Goal: Information Seeking & Learning: Learn about a topic

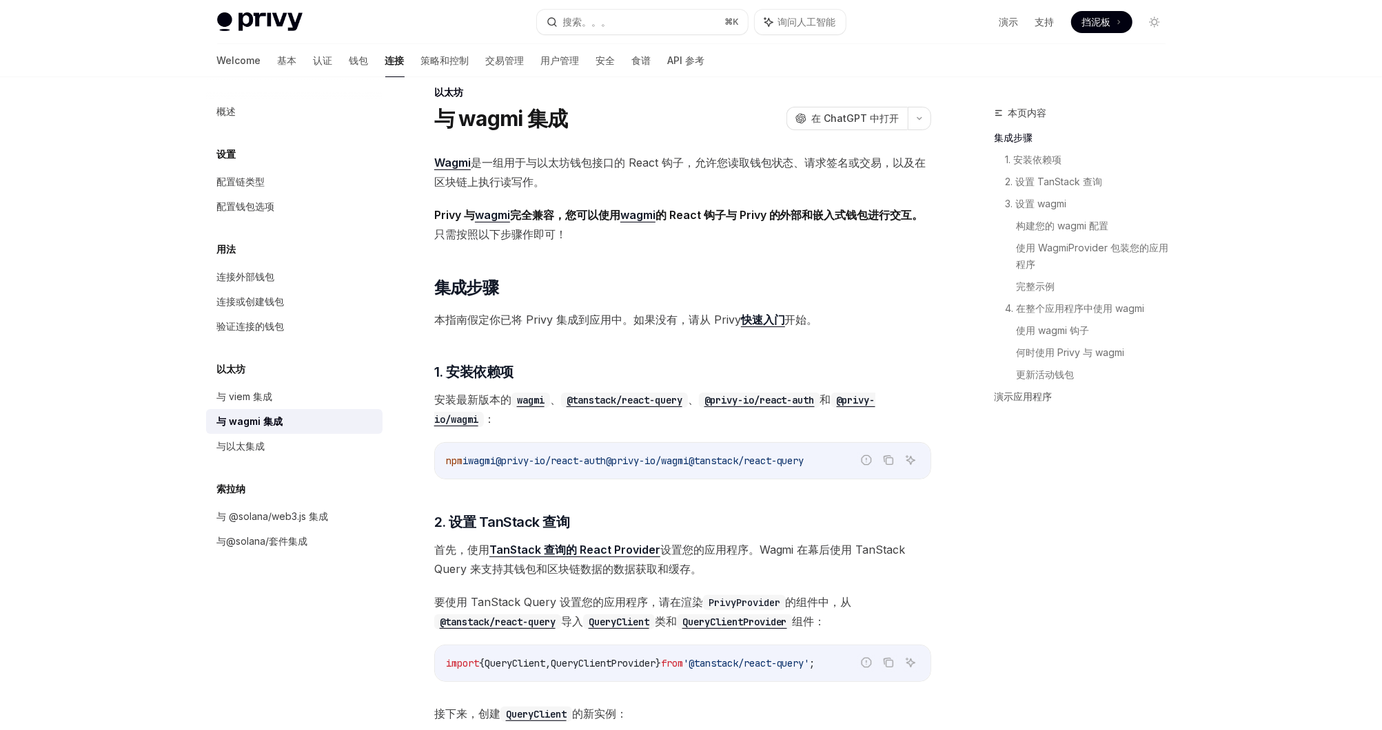
scroll to position [17, 0]
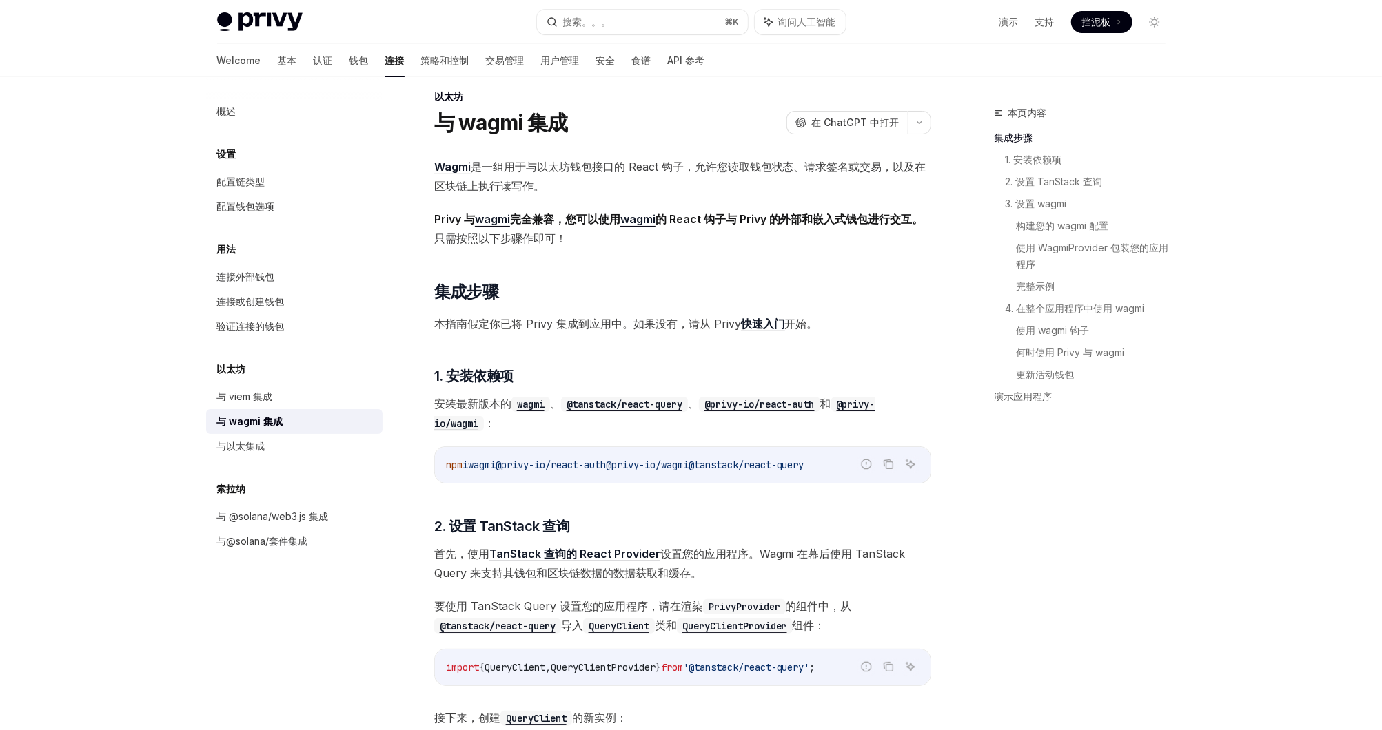
click at [1106, 15] on span "挡泥板" at bounding box center [1096, 22] width 29 height 14
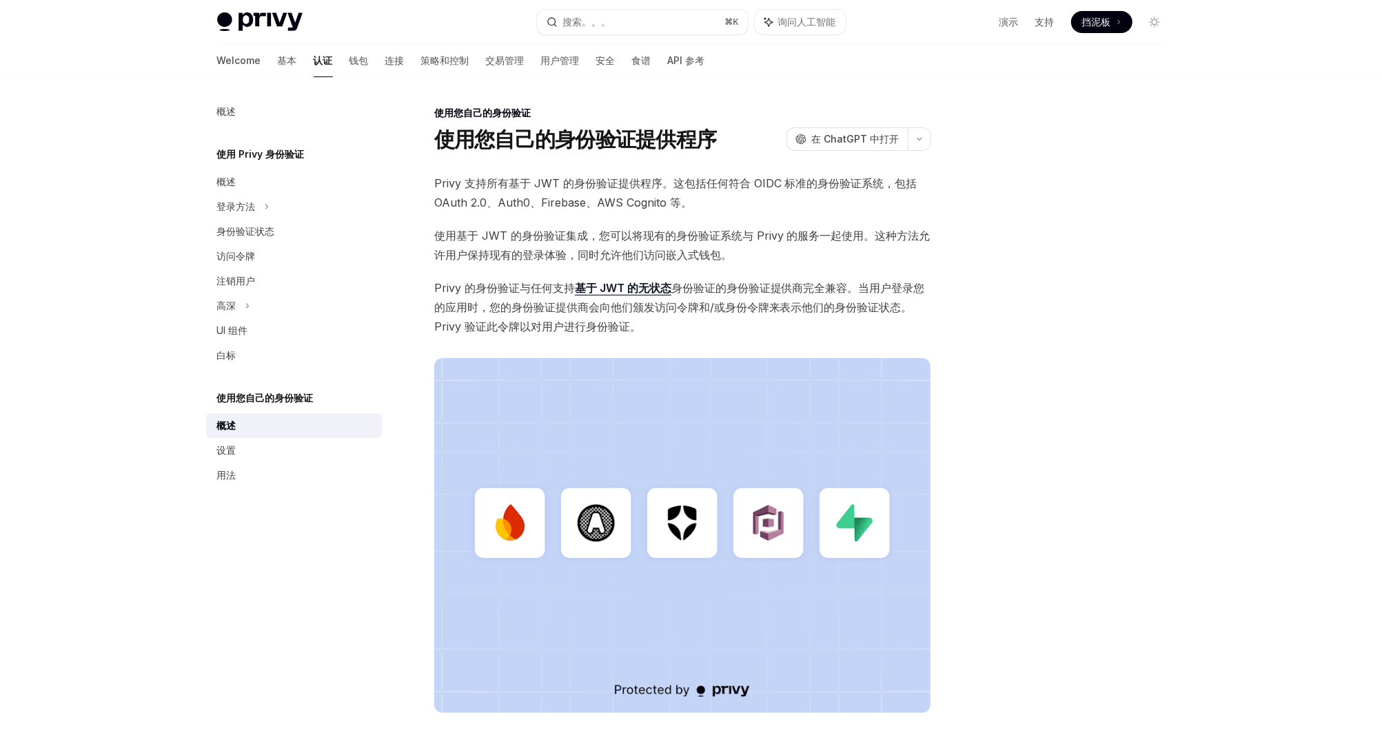
scroll to position [187, 0]
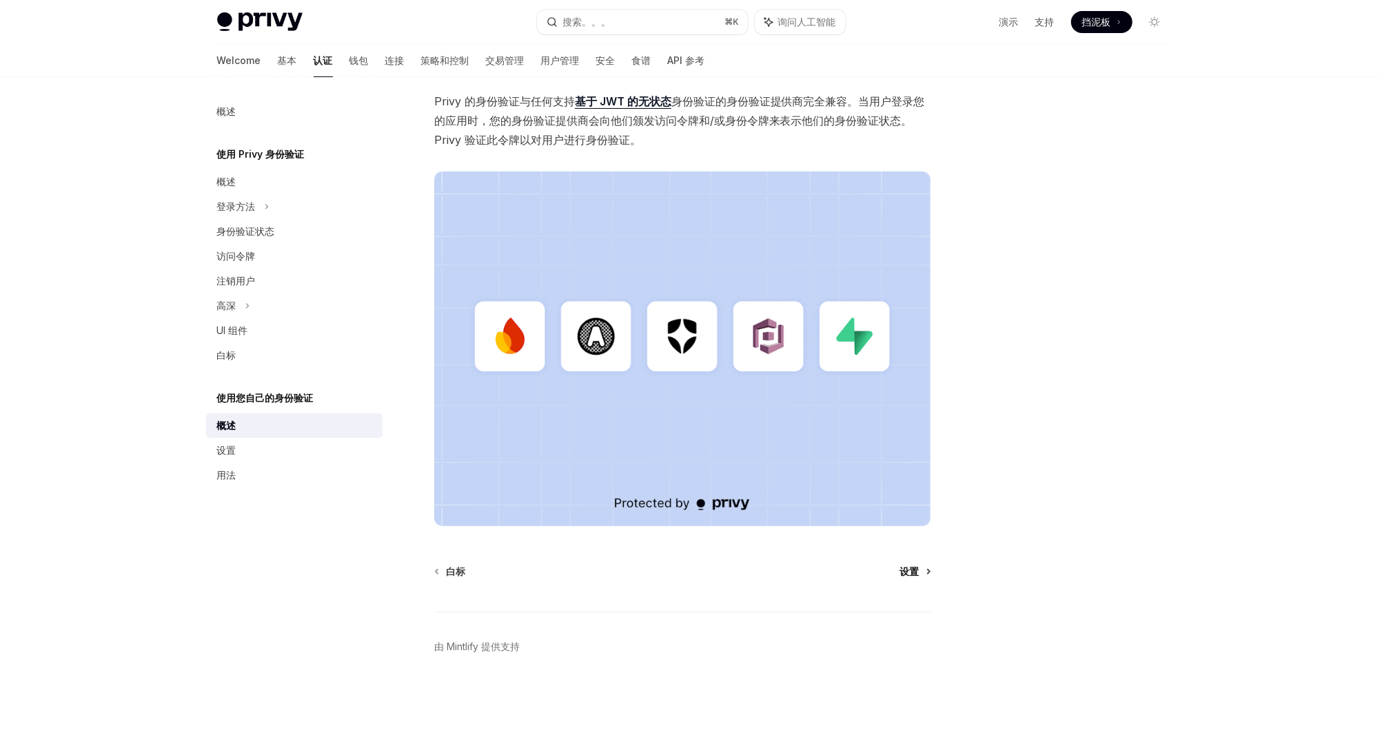
click at [915, 577] on span "设置" at bounding box center [909, 572] width 19 height 14
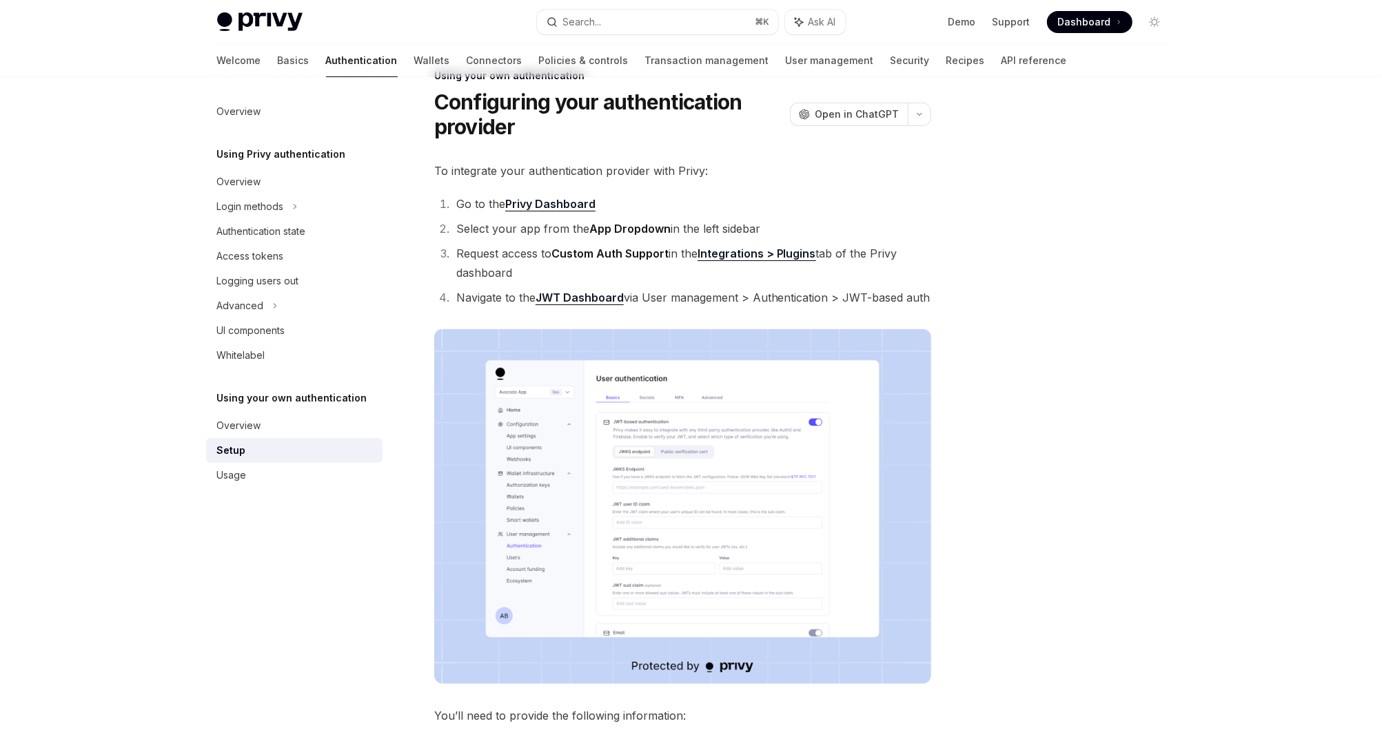
scroll to position [61, 0]
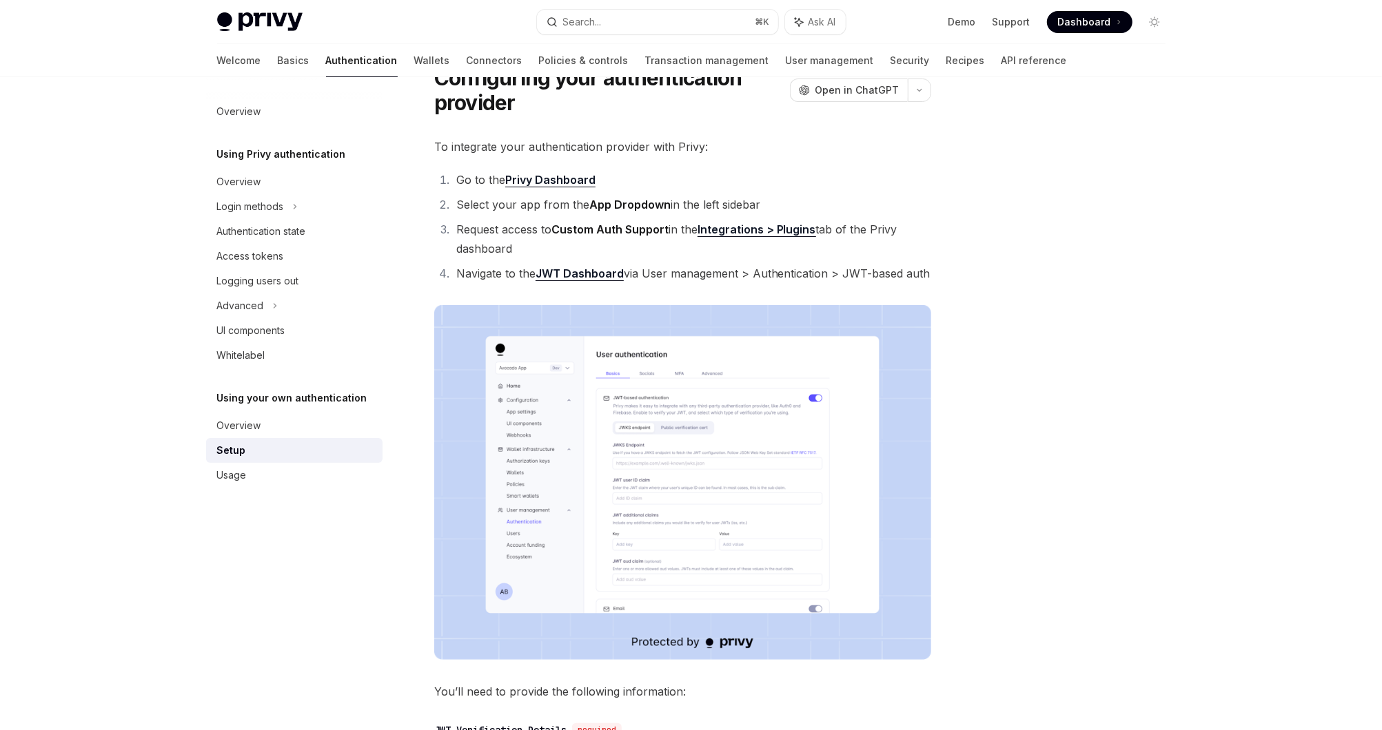
click at [577, 278] on link "JWT Dashboard" at bounding box center [579, 274] width 88 height 14
click at [859, 181] on li "Go to the Privy Dashboard" at bounding box center [691, 179] width 479 height 19
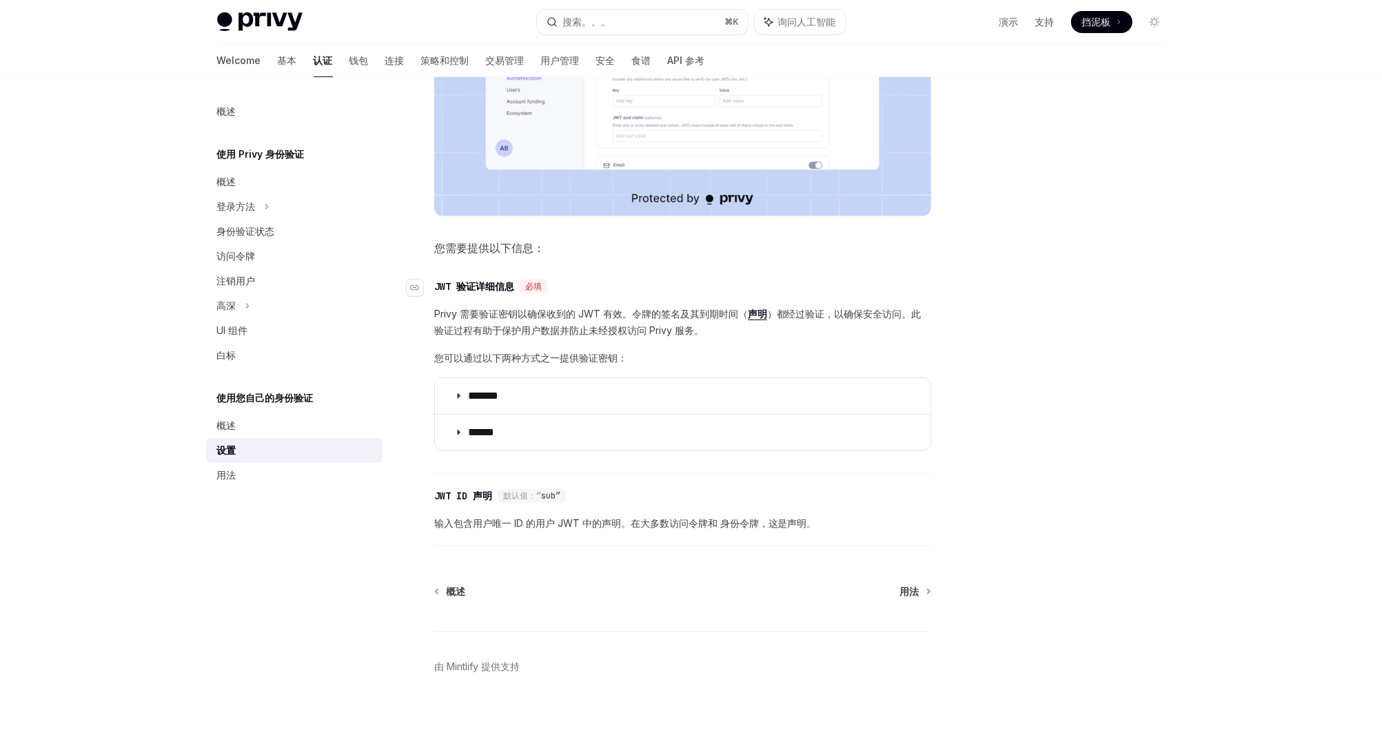
scroll to position [480, 0]
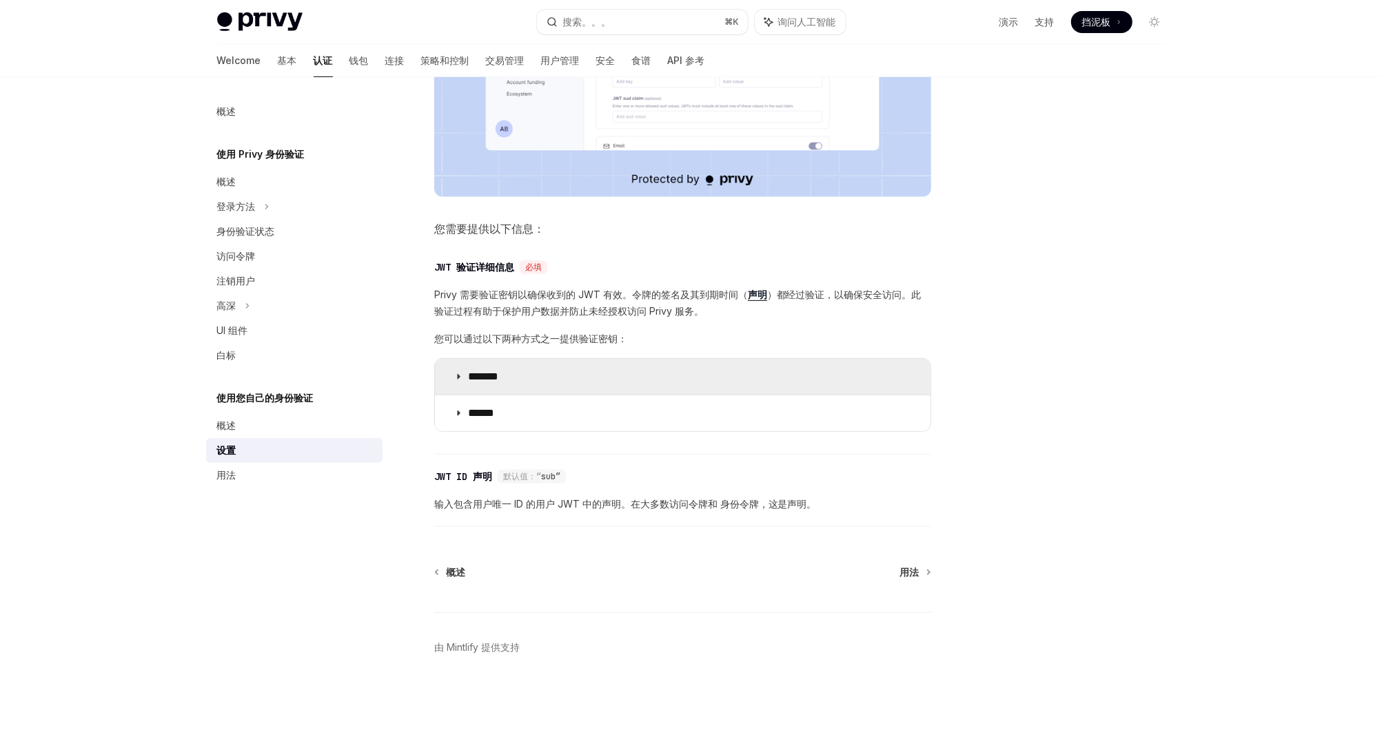
click at [535, 389] on summary "*******" at bounding box center [682, 377] width 495 height 36
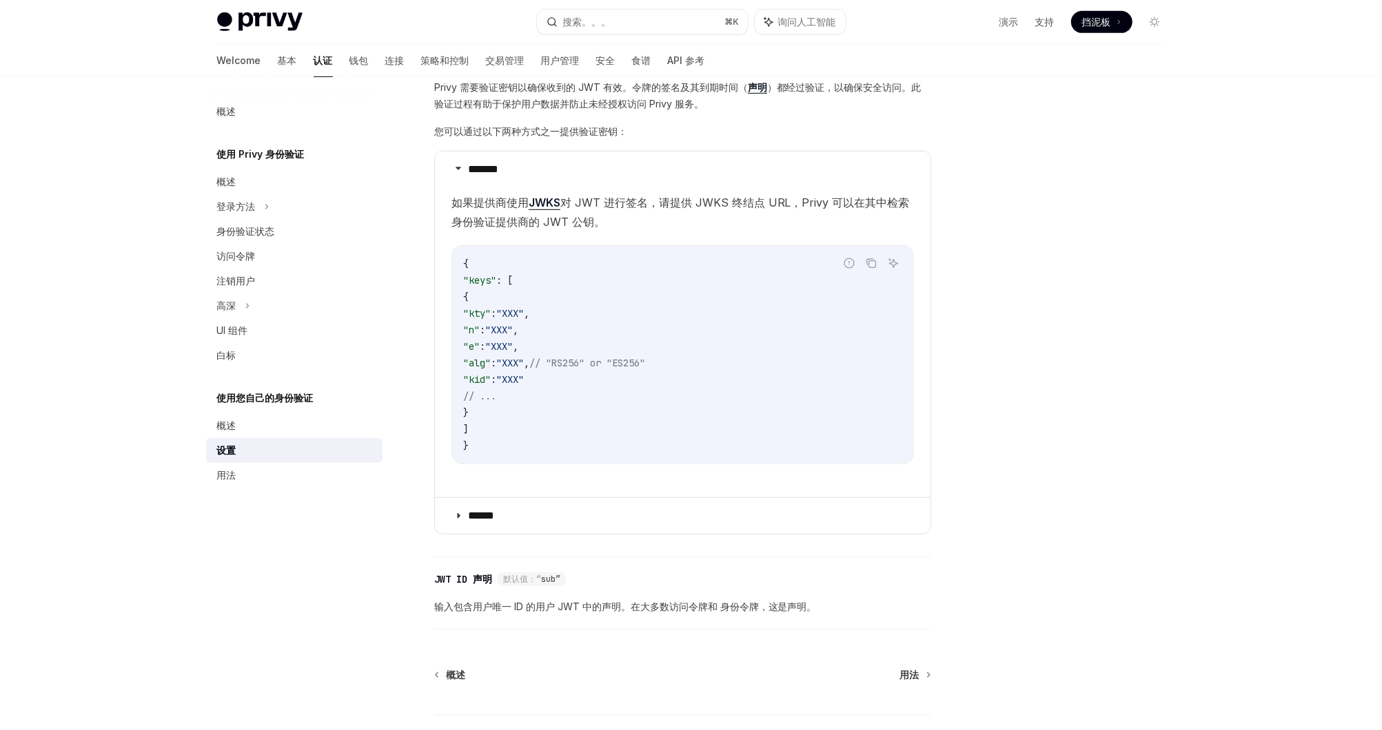
scroll to position [790, 0]
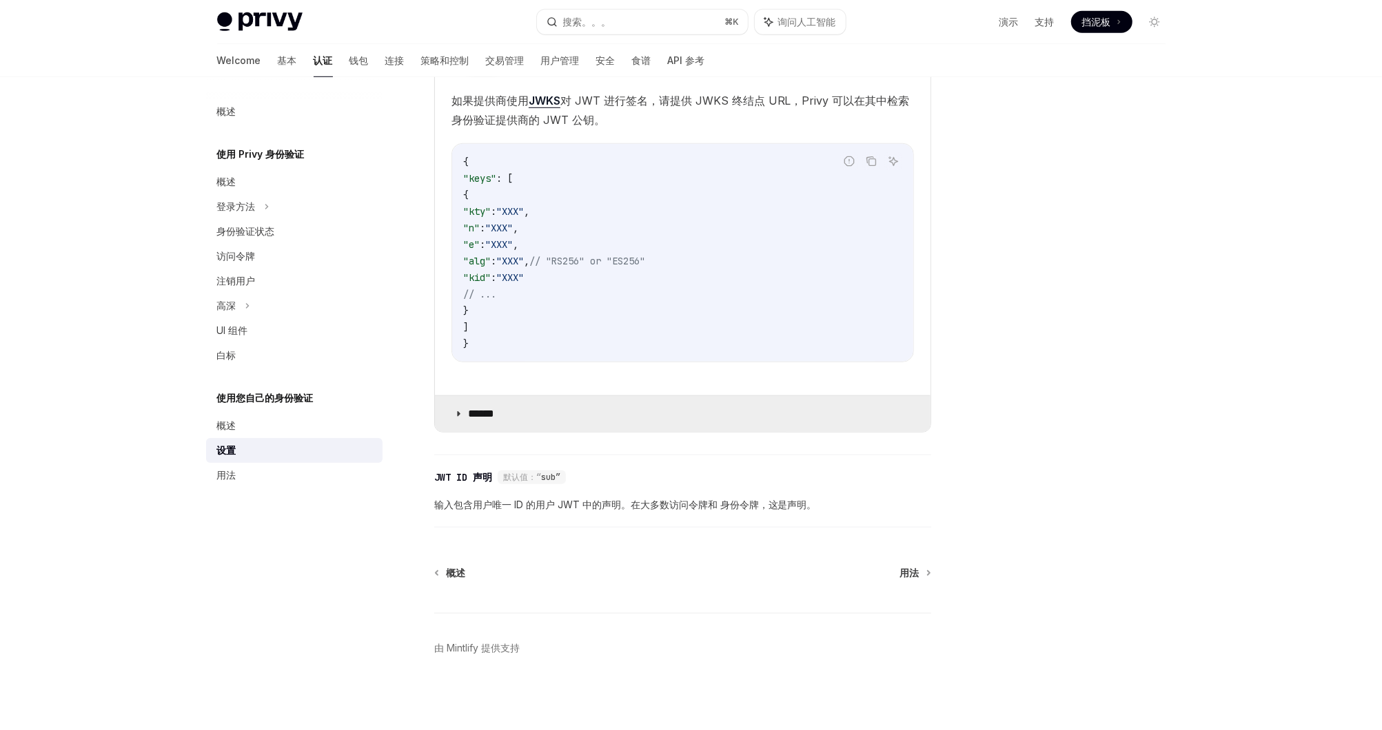
click at [520, 420] on summary "******" at bounding box center [682, 414] width 495 height 36
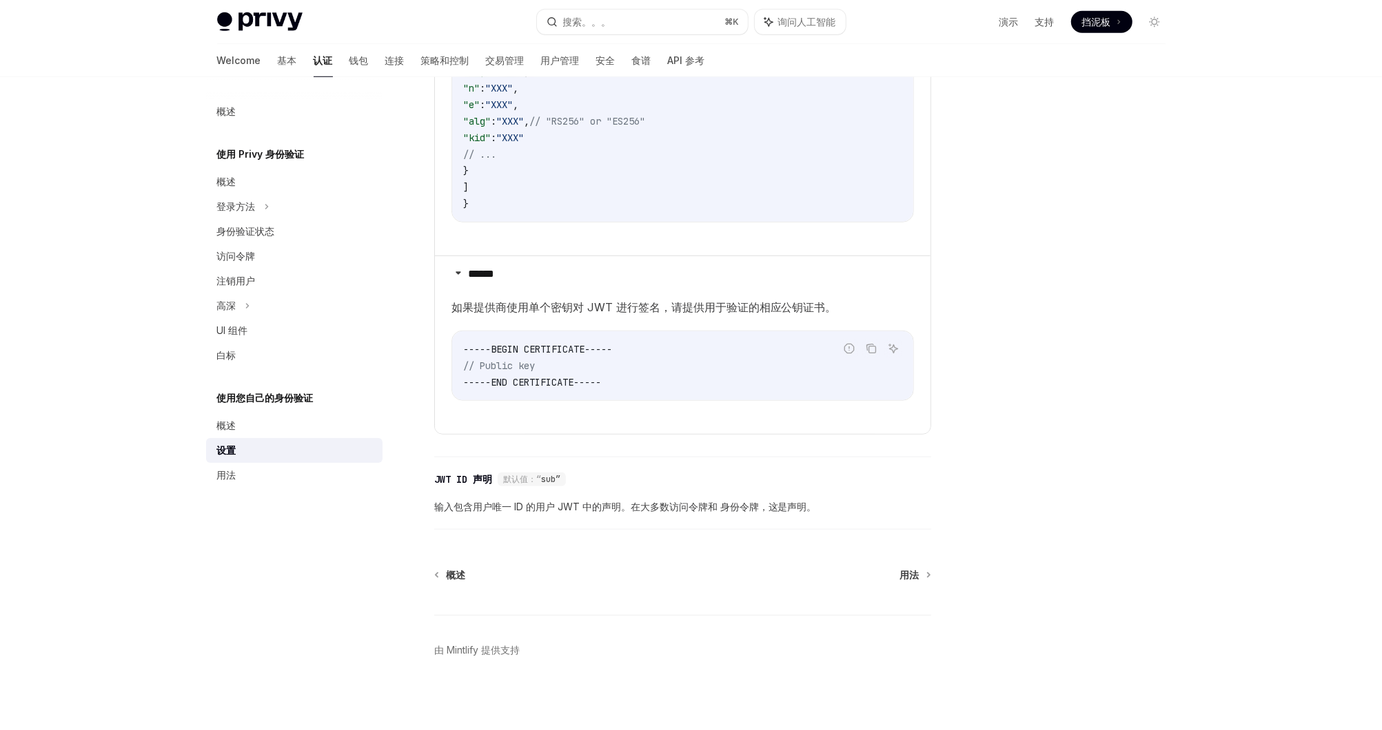
scroll to position [932, 0]
click at [921, 568] on link "用法" at bounding box center [915, 573] width 30 height 14
type textarea "*"
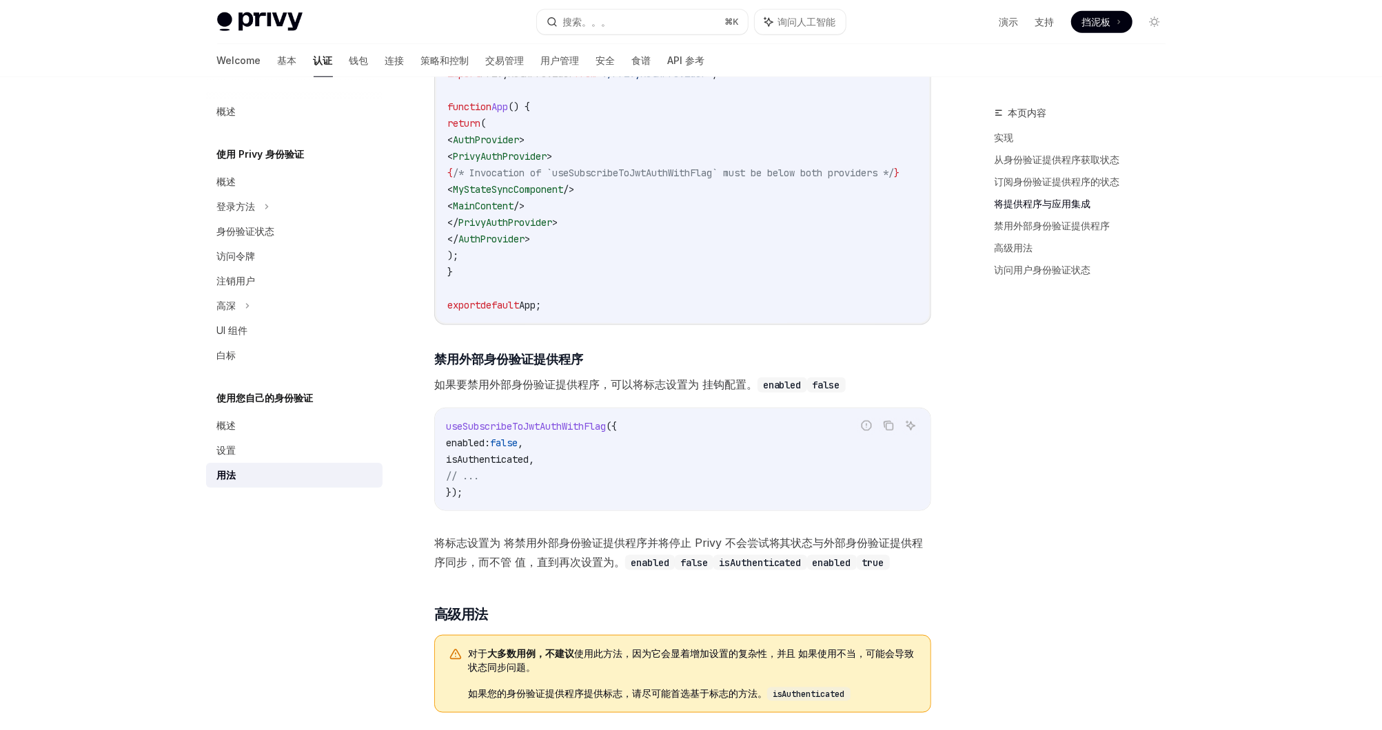
scroll to position [1067, 0]
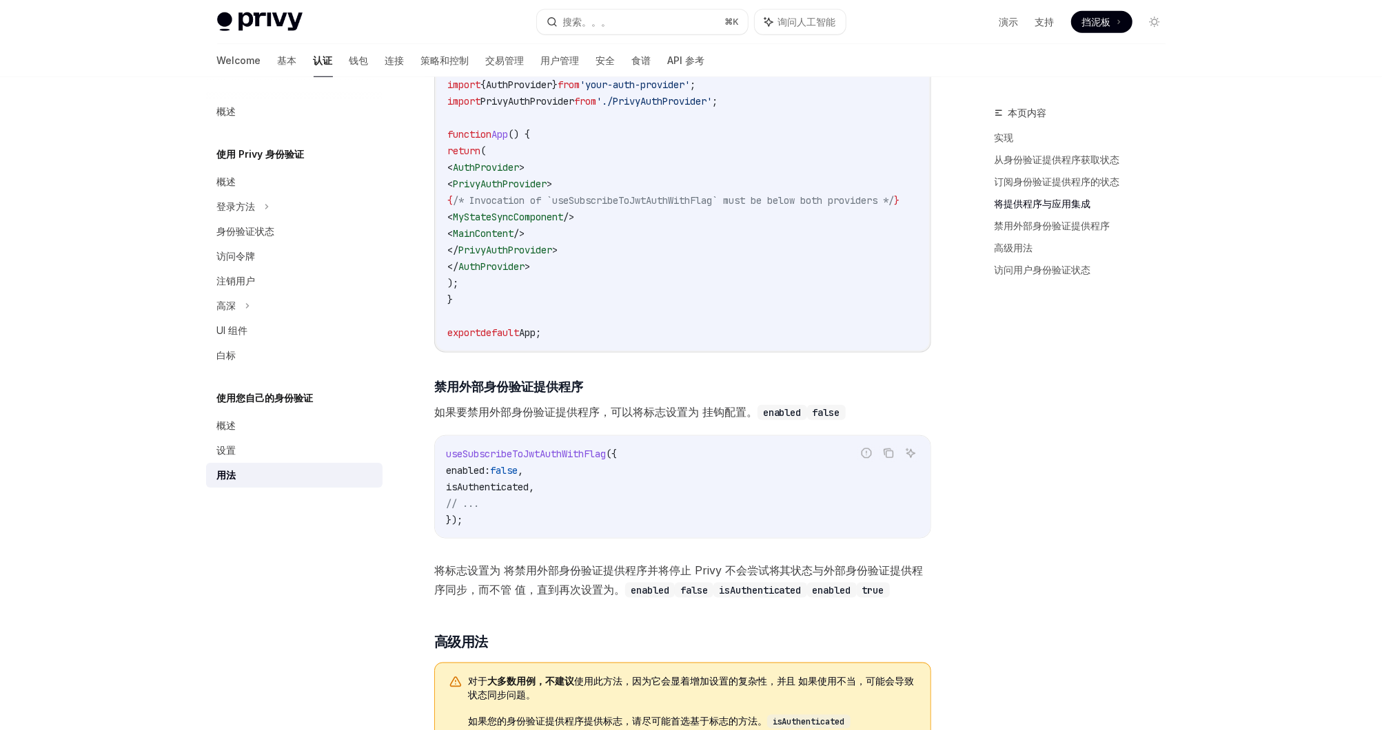
click at [511, 137] on code "import { AuthProvider } from 'your-auth-provider' ; import PrivyAuthProvider fr…" at bounding box center [689, 208] width 485 height 265
click at [519, 161] on span "AuthProvider" at bounding box center [486, 167] width 66 height 12
copy span "AuthProvider"
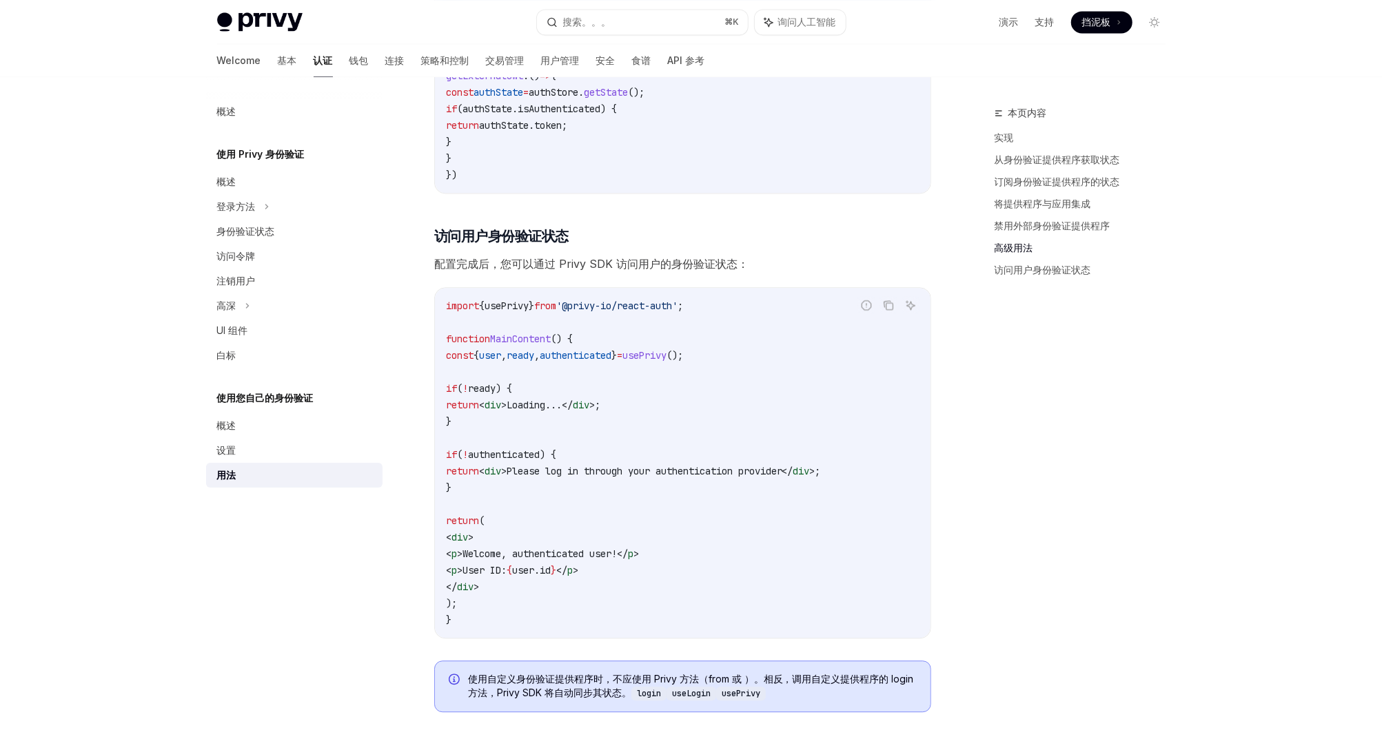
scroll to position [2610, 0]
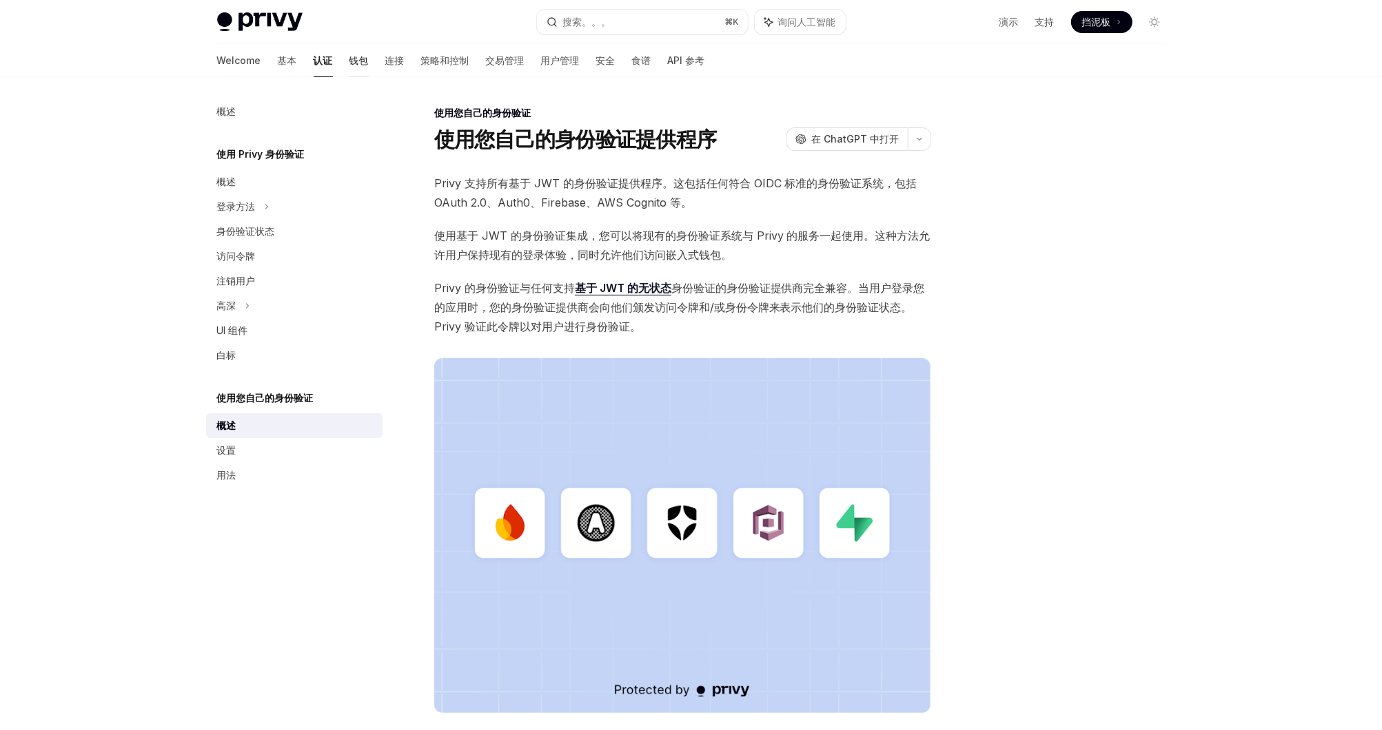
click at [349, 64] on font "钱包" at bounding box center [358, 61] width 19 height 14
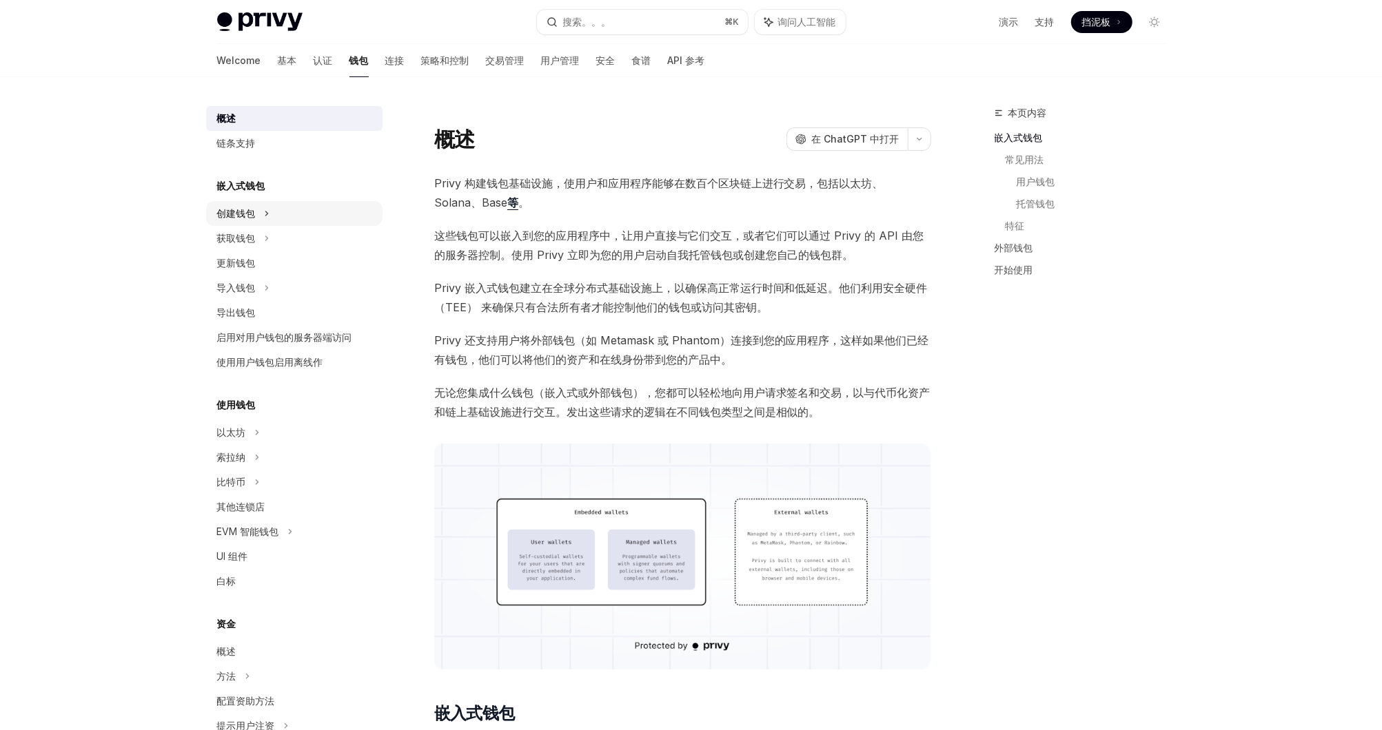
click at [300, 206] on div "创建钱包" at bounding box center [294, 213] width 176 height 25
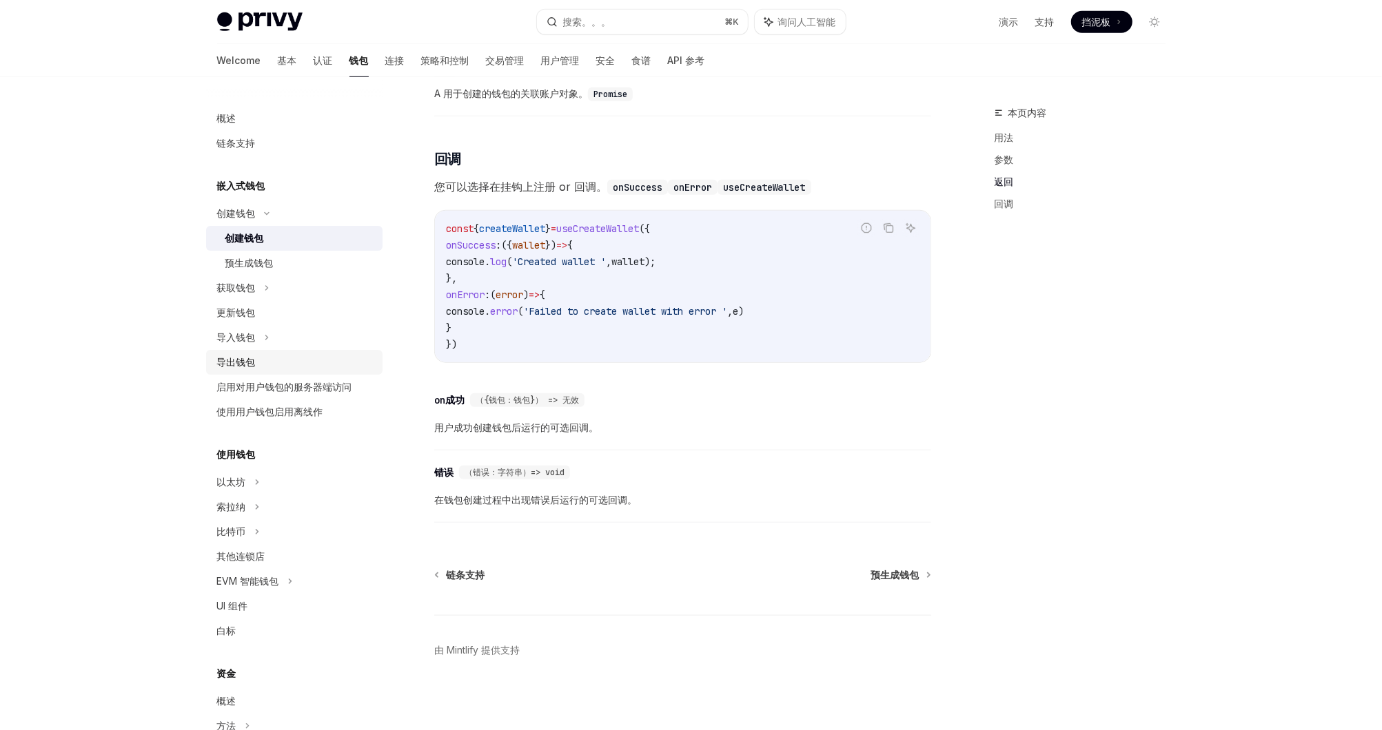
click at [286, 367] on div "导出钱包" at bounding box center [295, 362] width 157 height 17
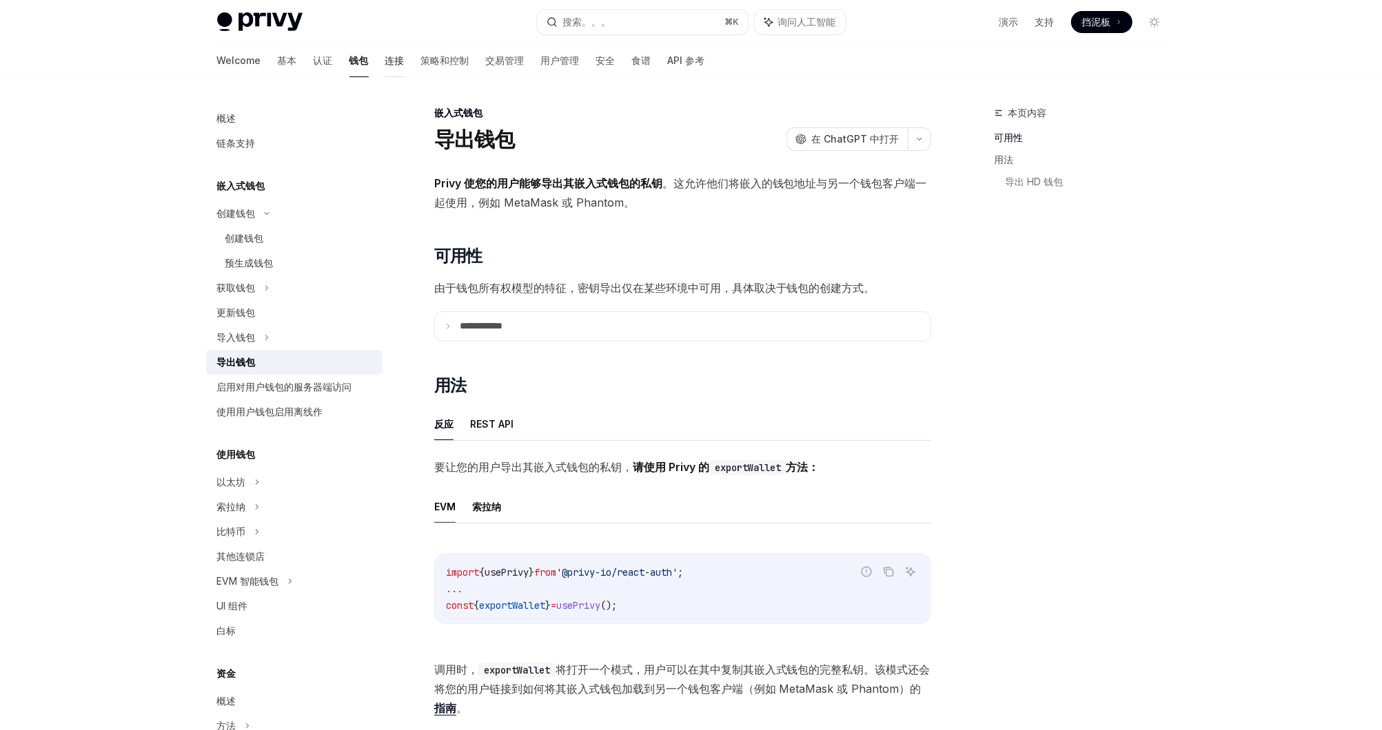
click at [385, 63] on font "连接" at bounding box center [394, 61] width 19 height 14
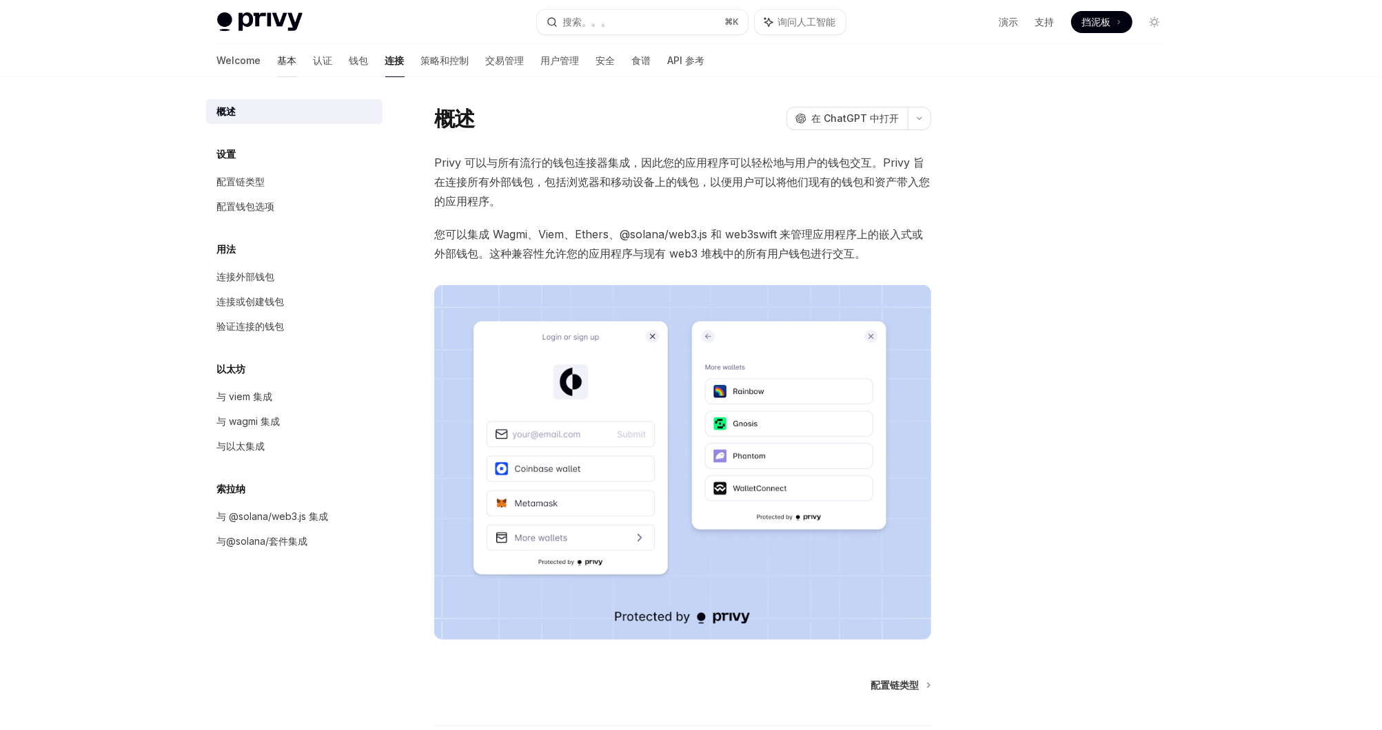
click at [278, 61] on font "基本" at bounding box center [287, 61] width 19 height 14
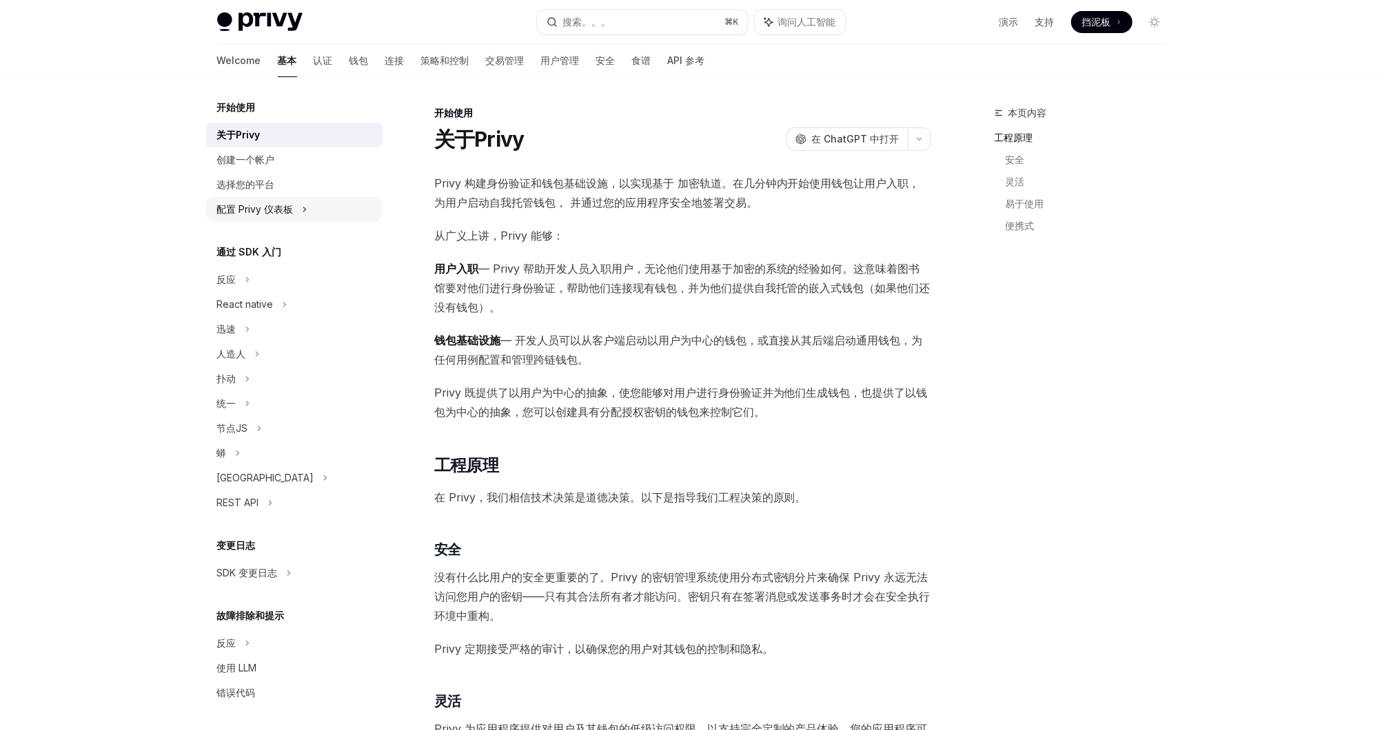
click at [272, 202] on div "配置 Privy 仪表板" at bounding box center [255, 209] width 76 height 17
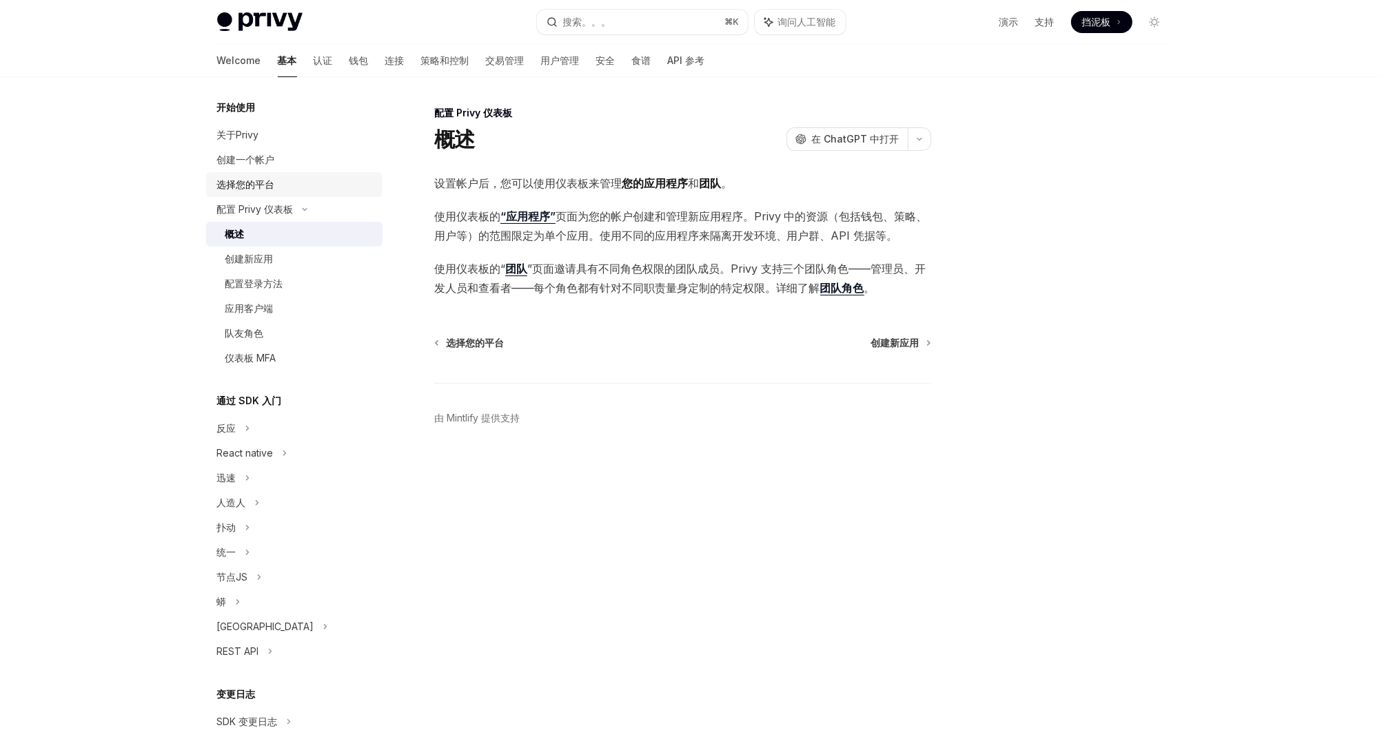
click at [240, 184] on div "选择您的平台" at bounding box center [246, 184] width 58 height 17
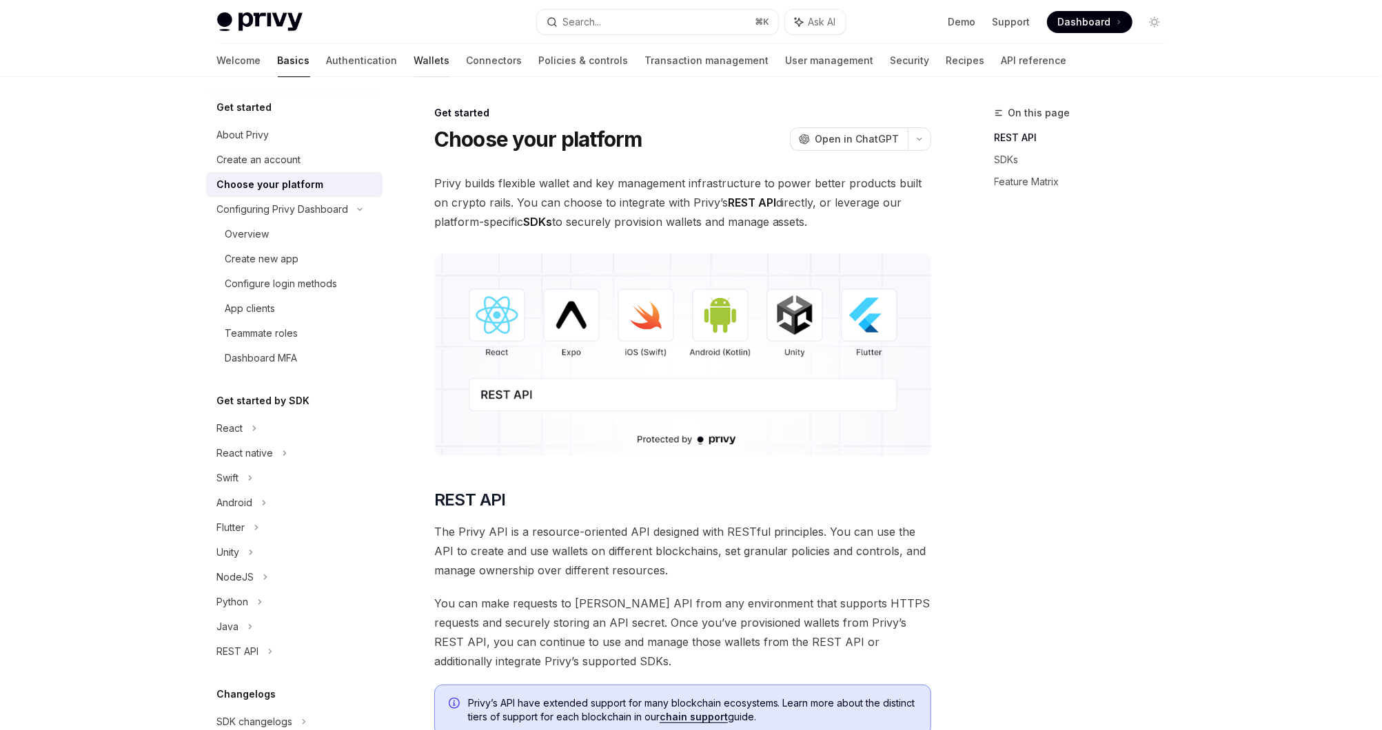
click at [414, 66] on font "Wallets" at bounding box center [432, 61] width 36 height 14
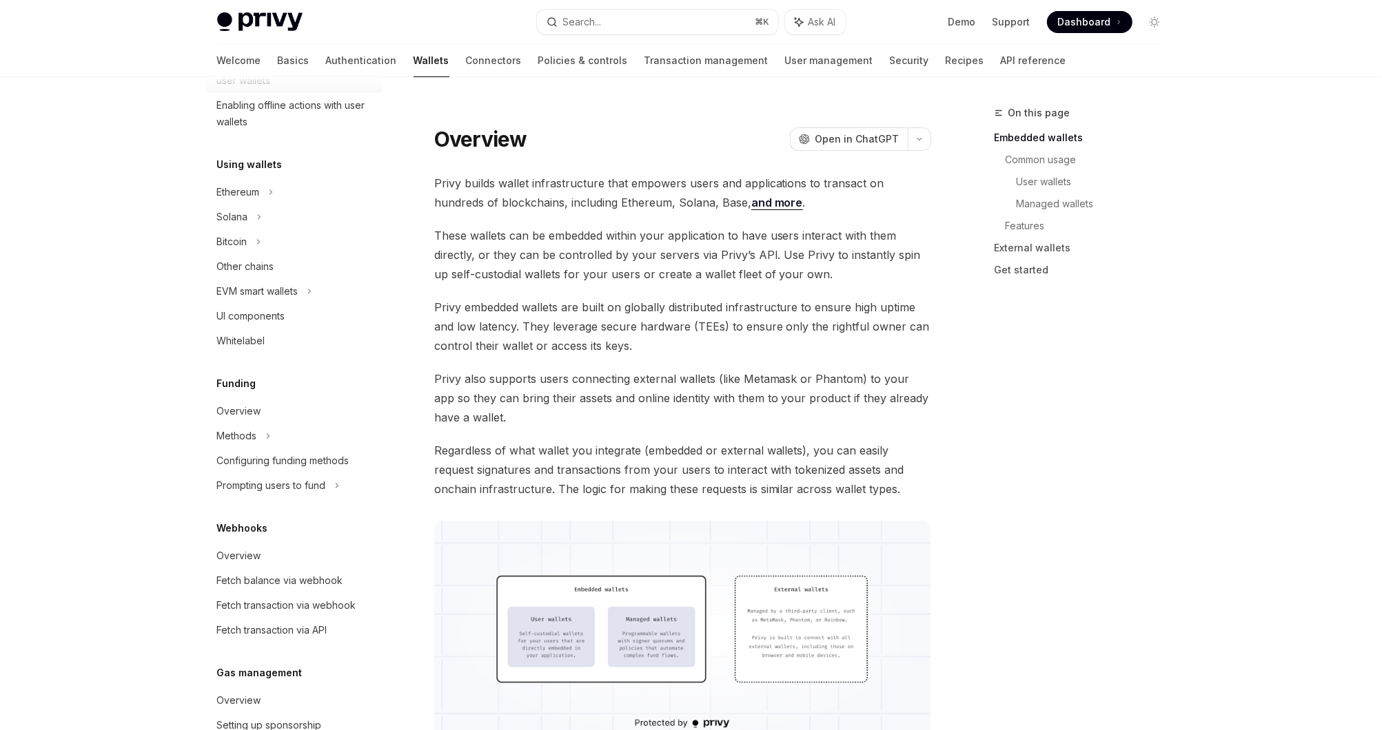
scroll to position [453, 0]
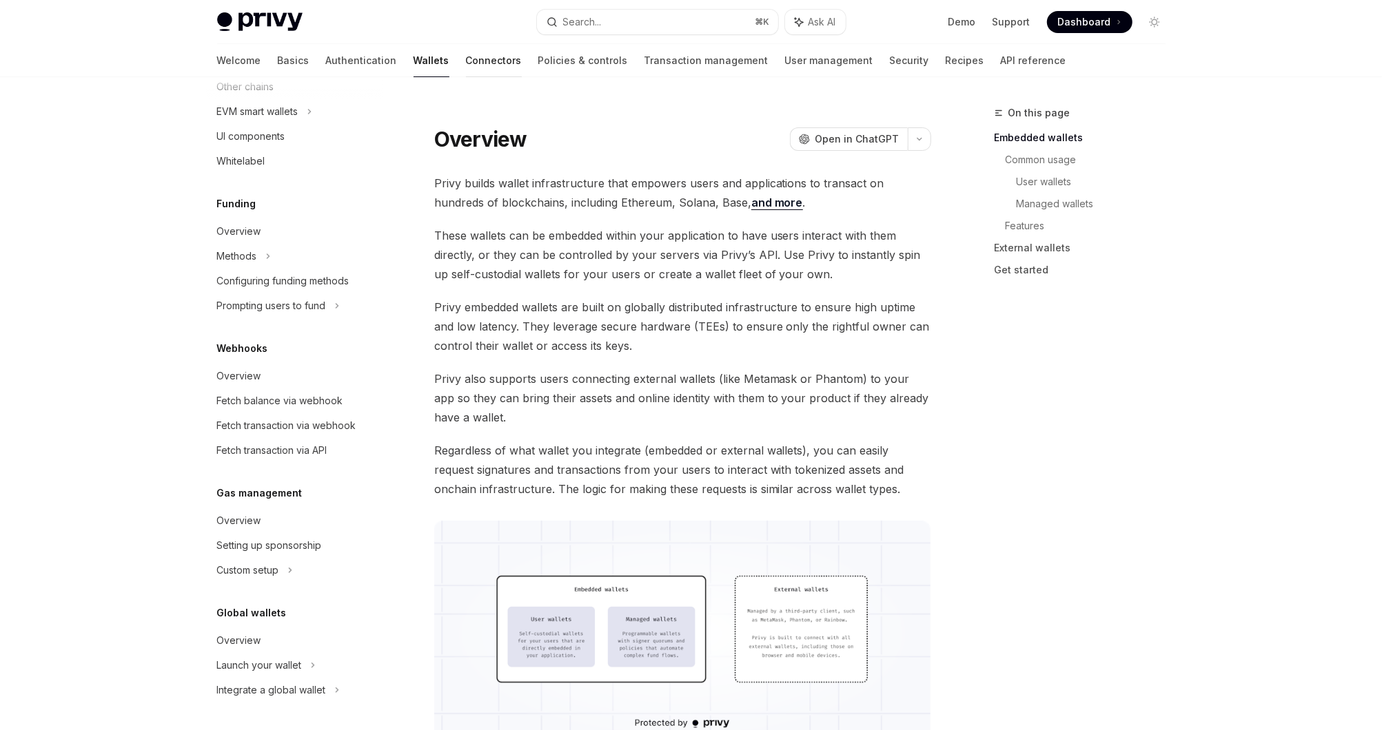
click at [466, 67] on link "Connectors" at bounding box center [494, 60] width 56 height 33
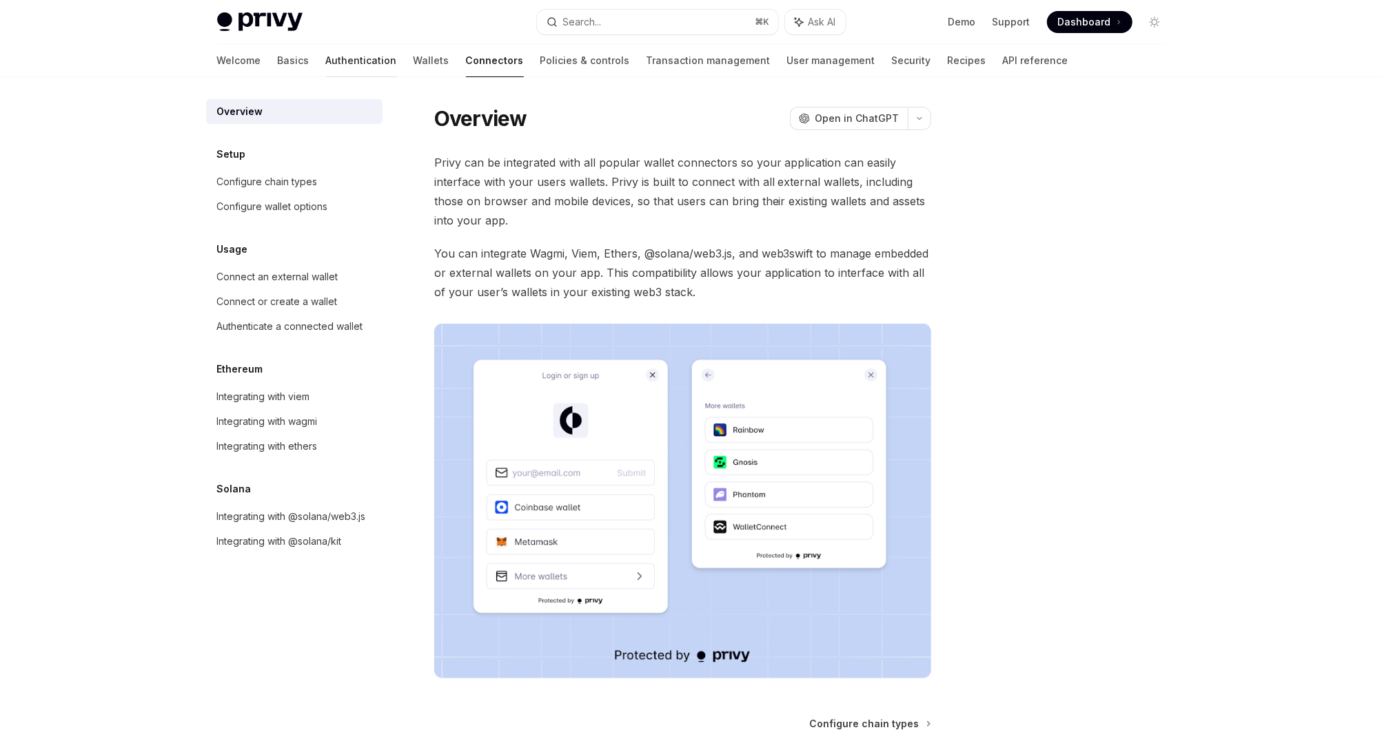
click at [326, 62] on link "Authentication" at bounding box center [361, 60] width 71 height 33
type textarea "*"
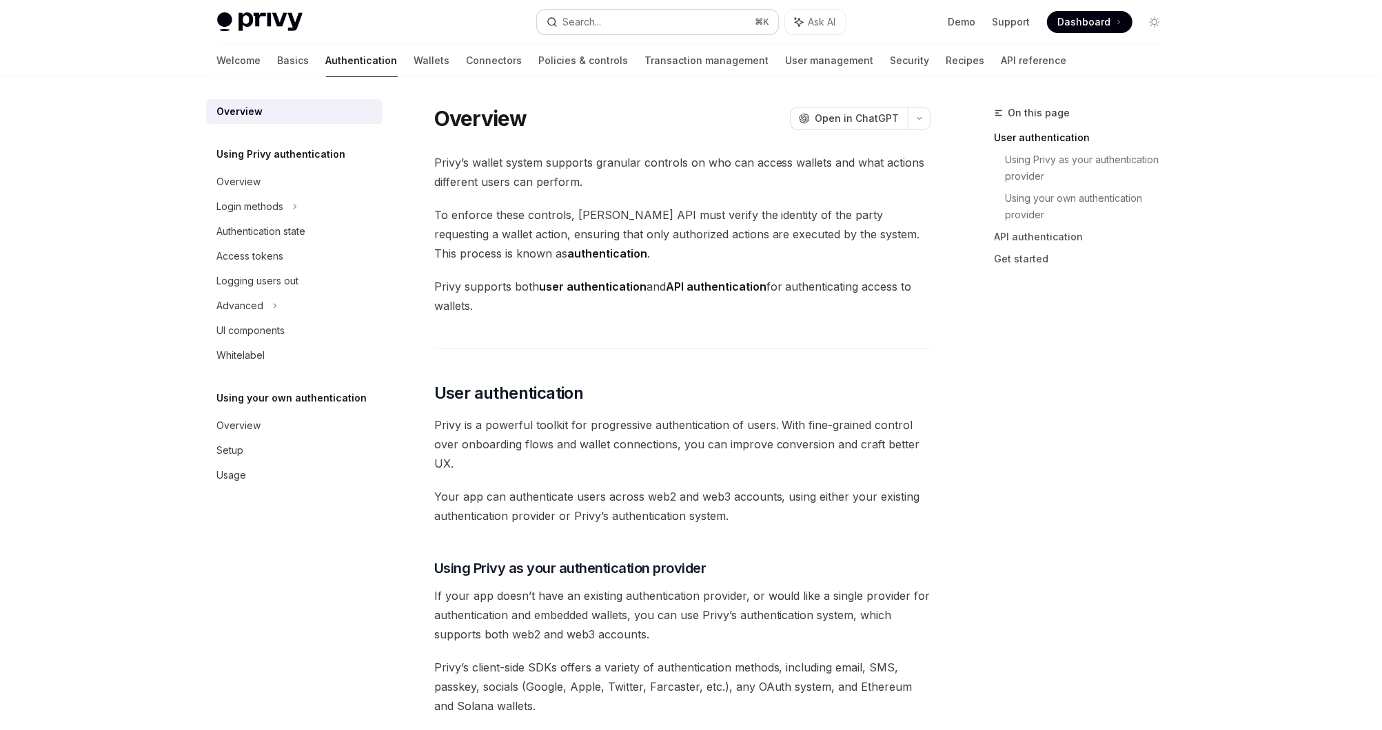
click at [678, 34] on button "Search... ⌘ K" at bounding box center [657, 22] width 241 height 25
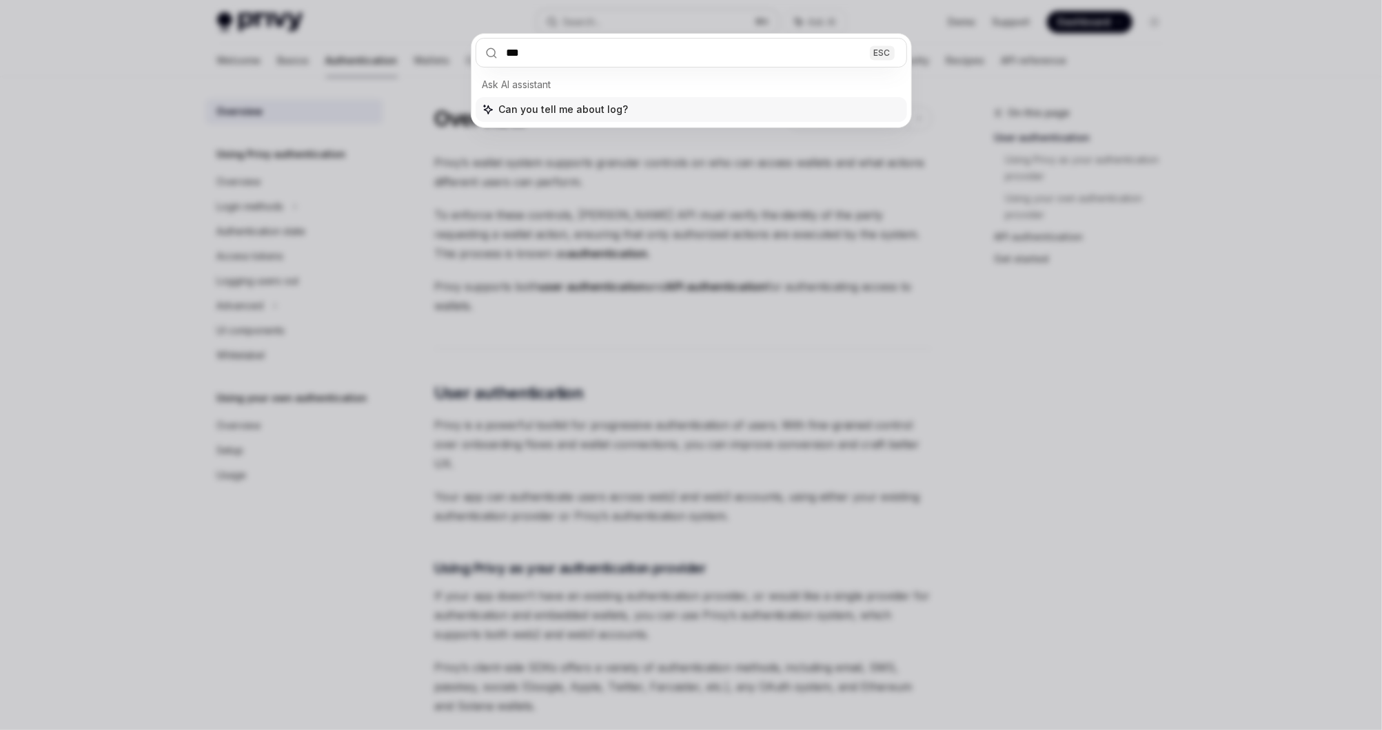
type input "****"
type textarea "*"
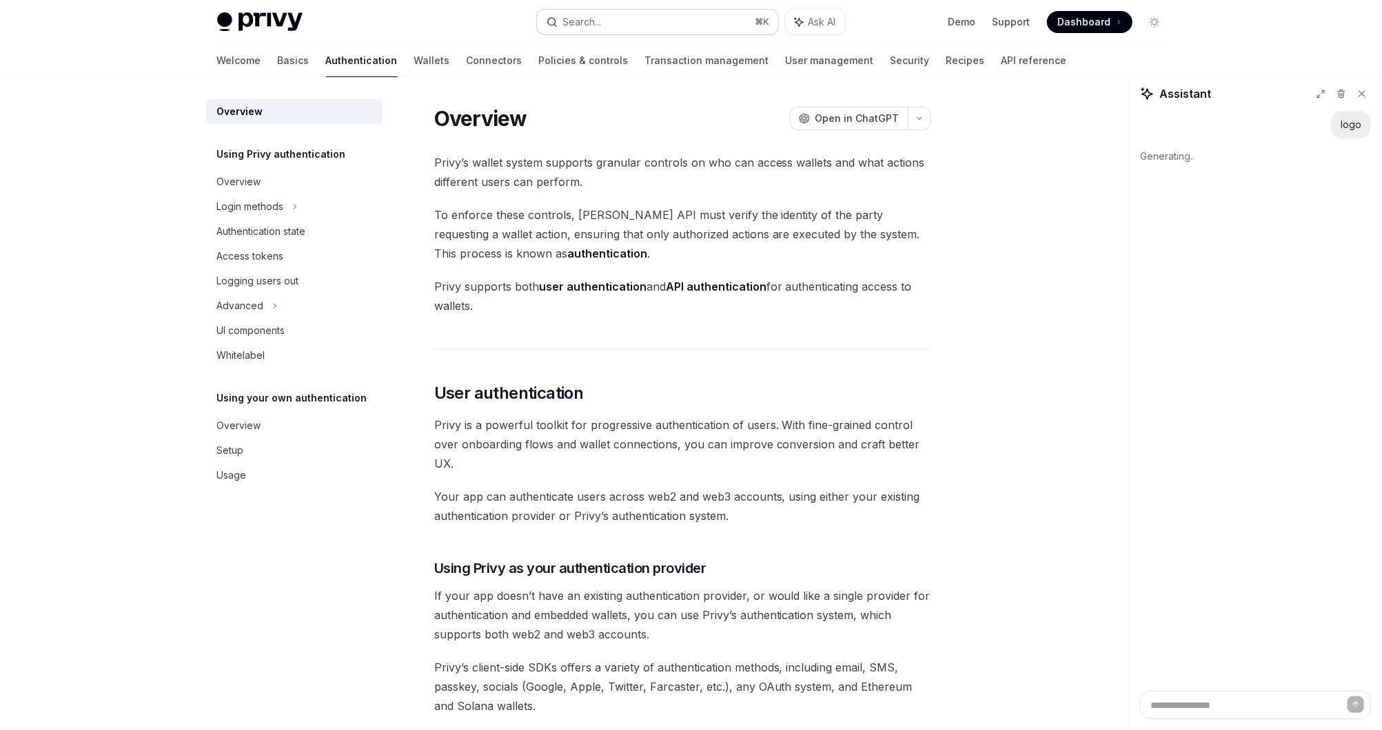
click at [655, 27] on button "Search... ⌘ K" at bounding box center [657, 22] width 241 height 25
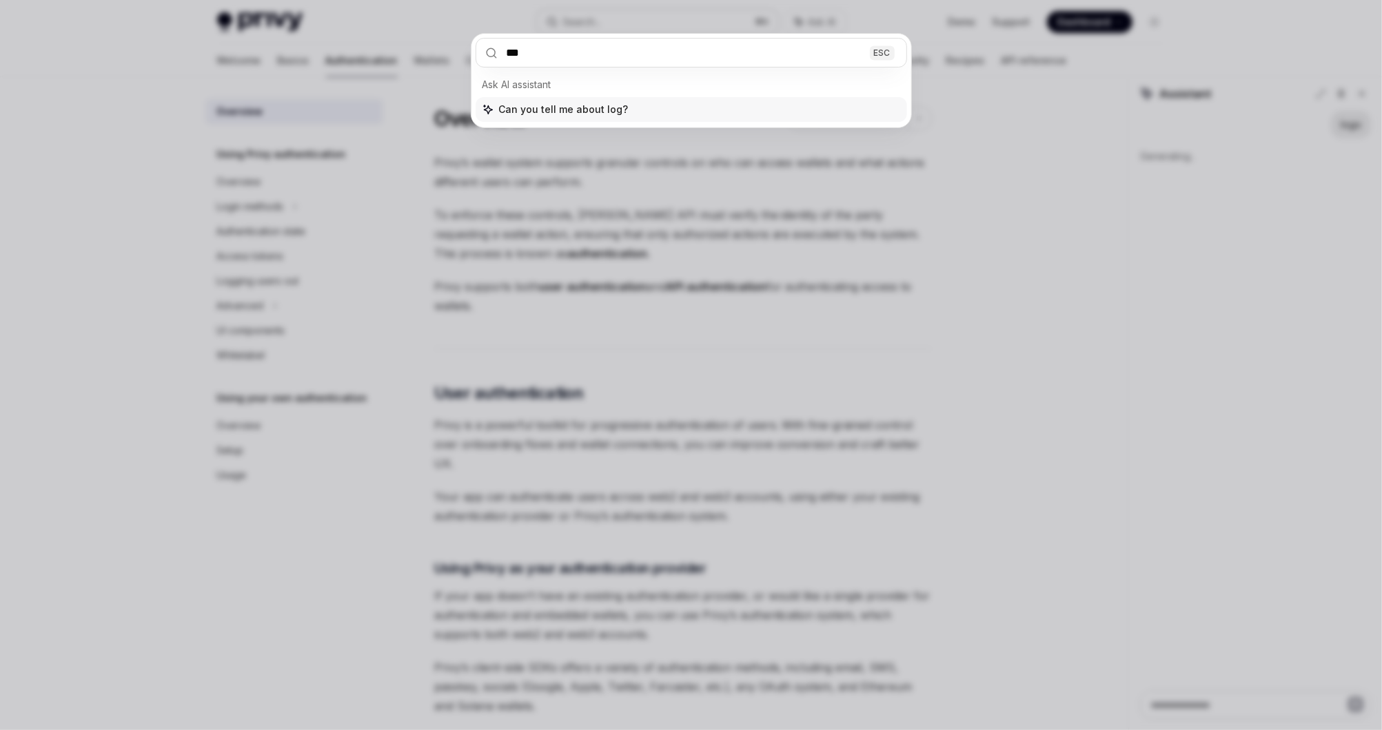
type input "**"
type textarea "*"
type input "*"
type input "****"
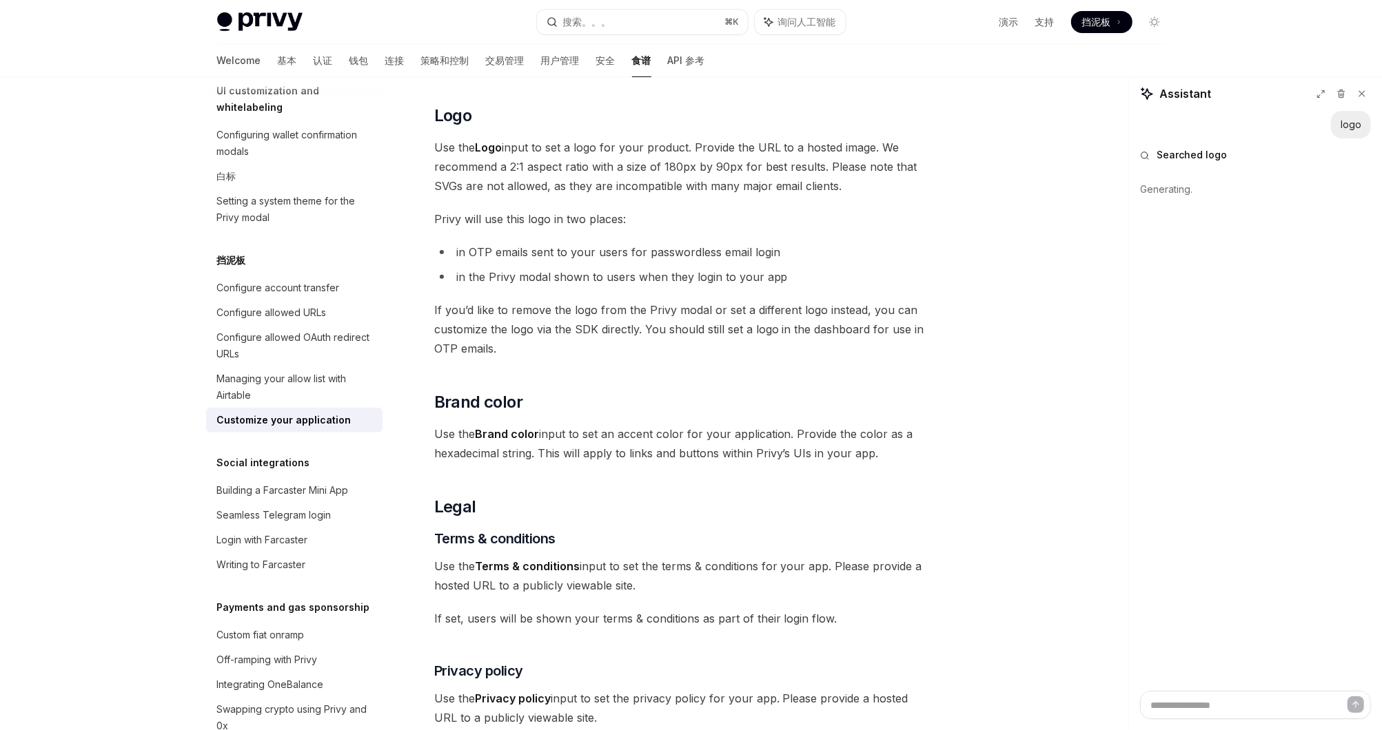
scroll to position [684, 0]
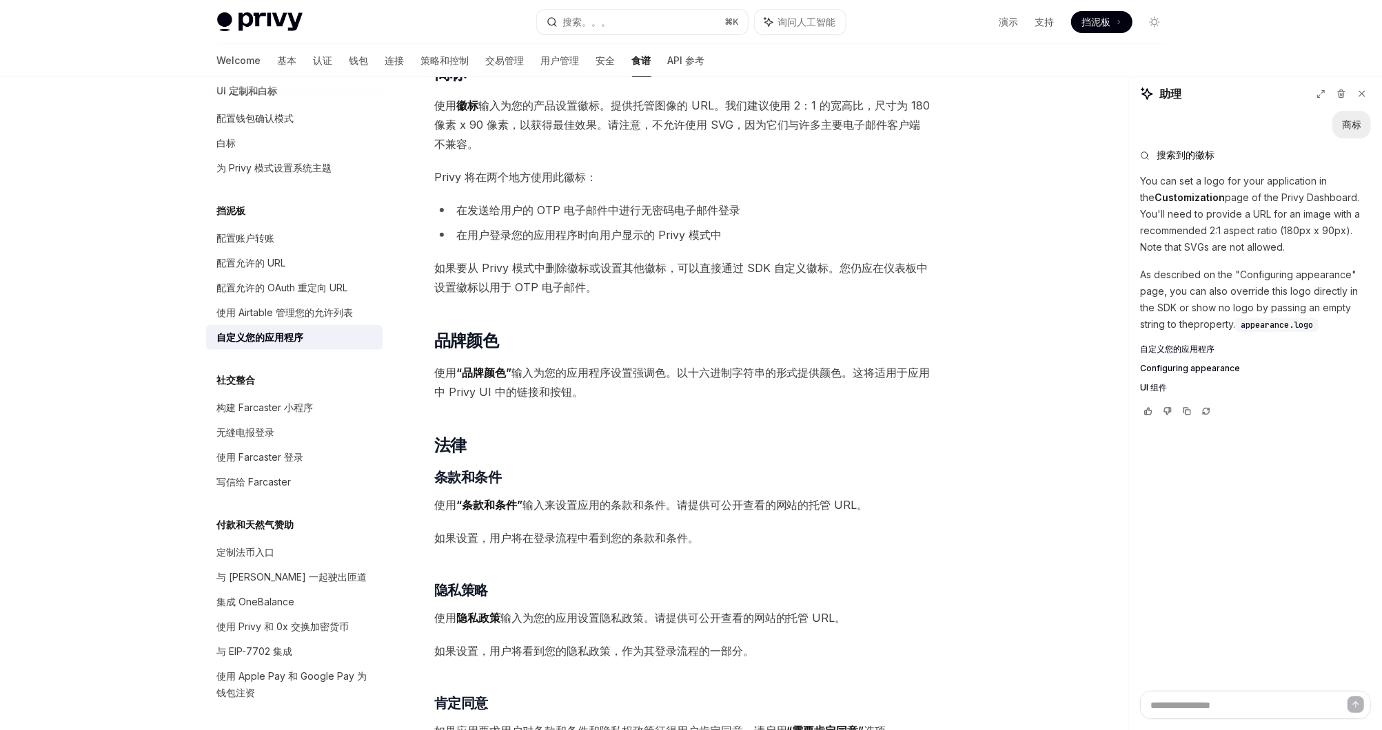
type textarea "*"
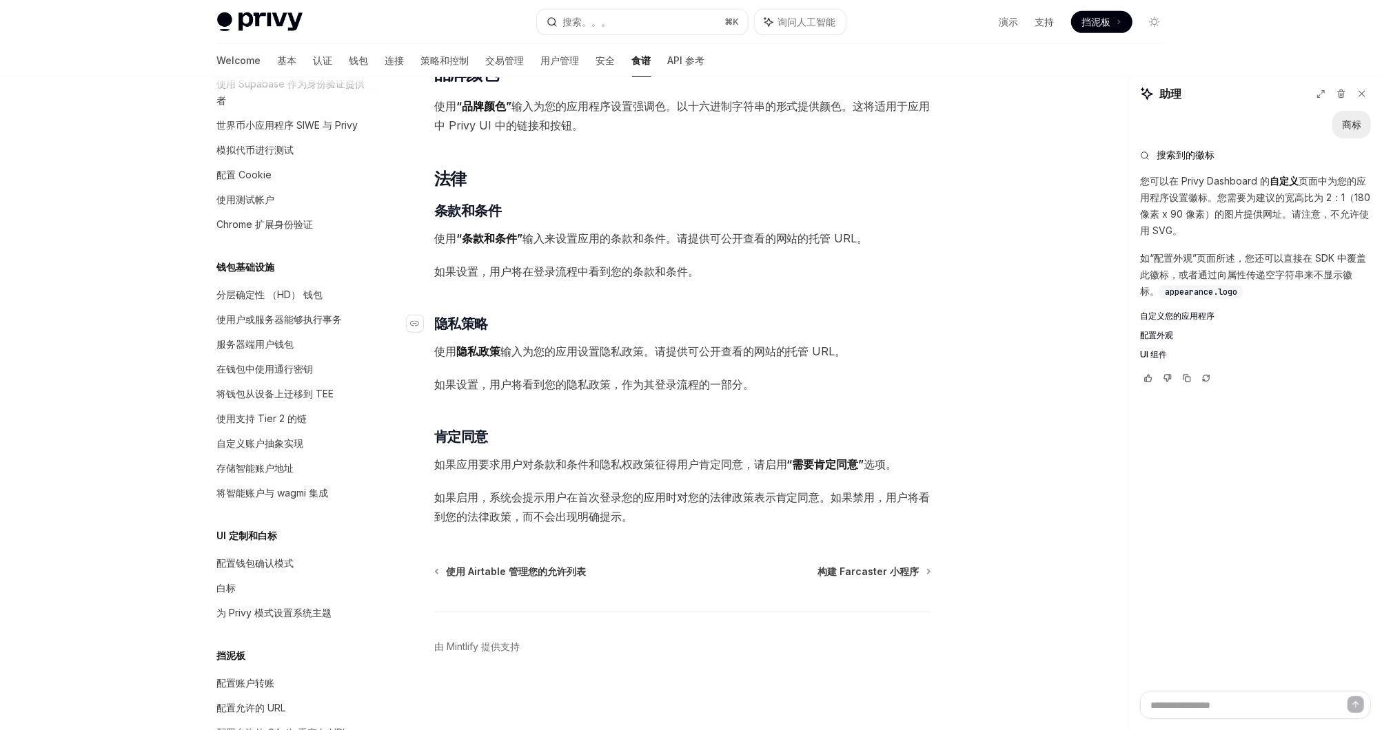
scroll to position [0, 0]
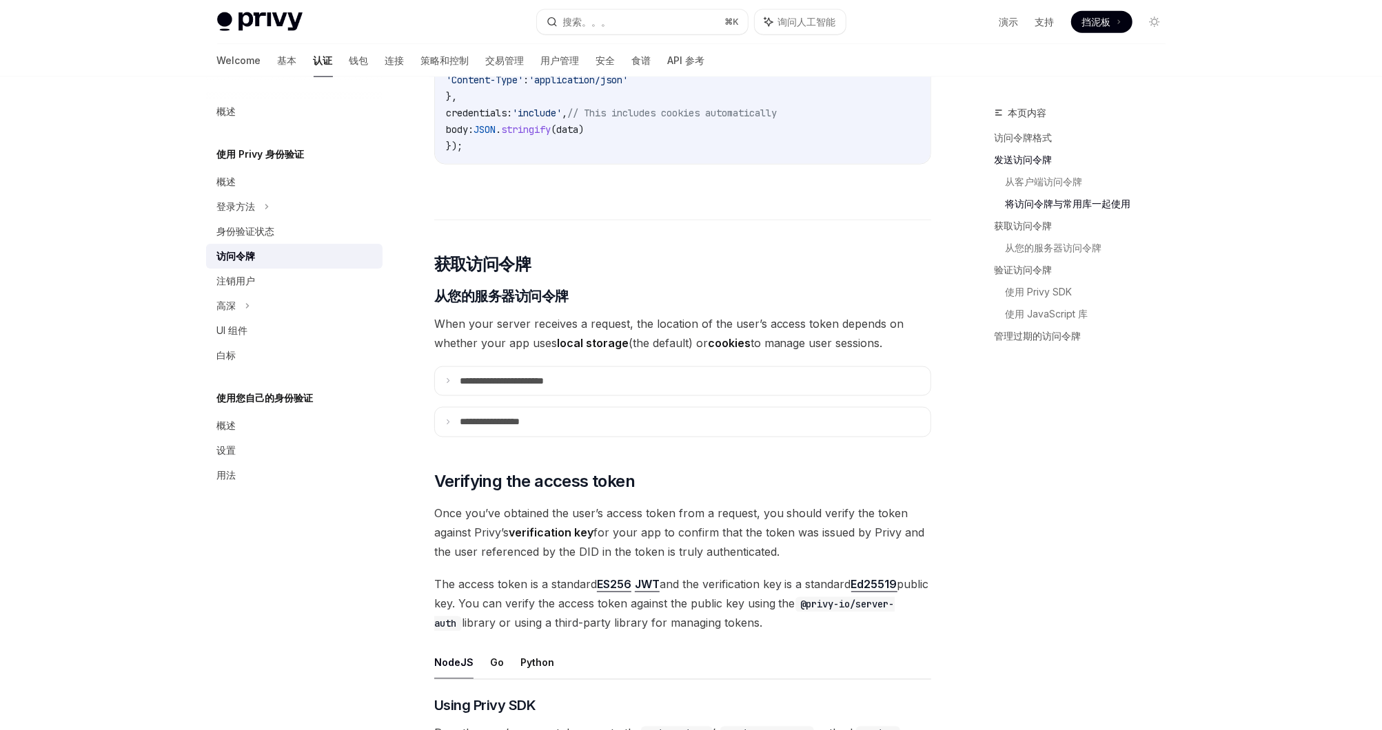
scroll to position [1563, 0]
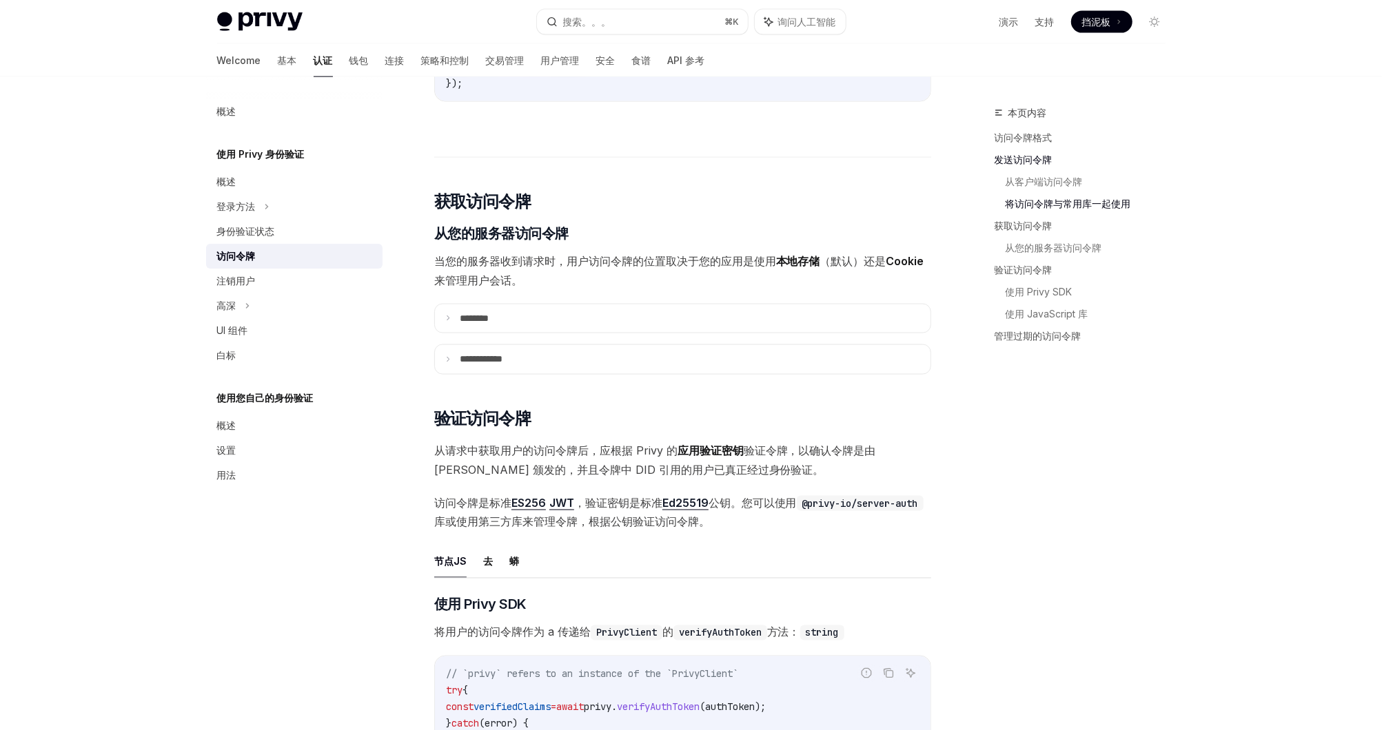
click at [310, 61] on div "Welcome 基本 认证 钱包 连接 策略和控制 交易管理 用户管理 安全 食谱 API 参考" at bounding box center [461, 60] width 488 height 33
click at [349, 61] on font "钱包" at bounding box center [358, 61] width 19 height 14
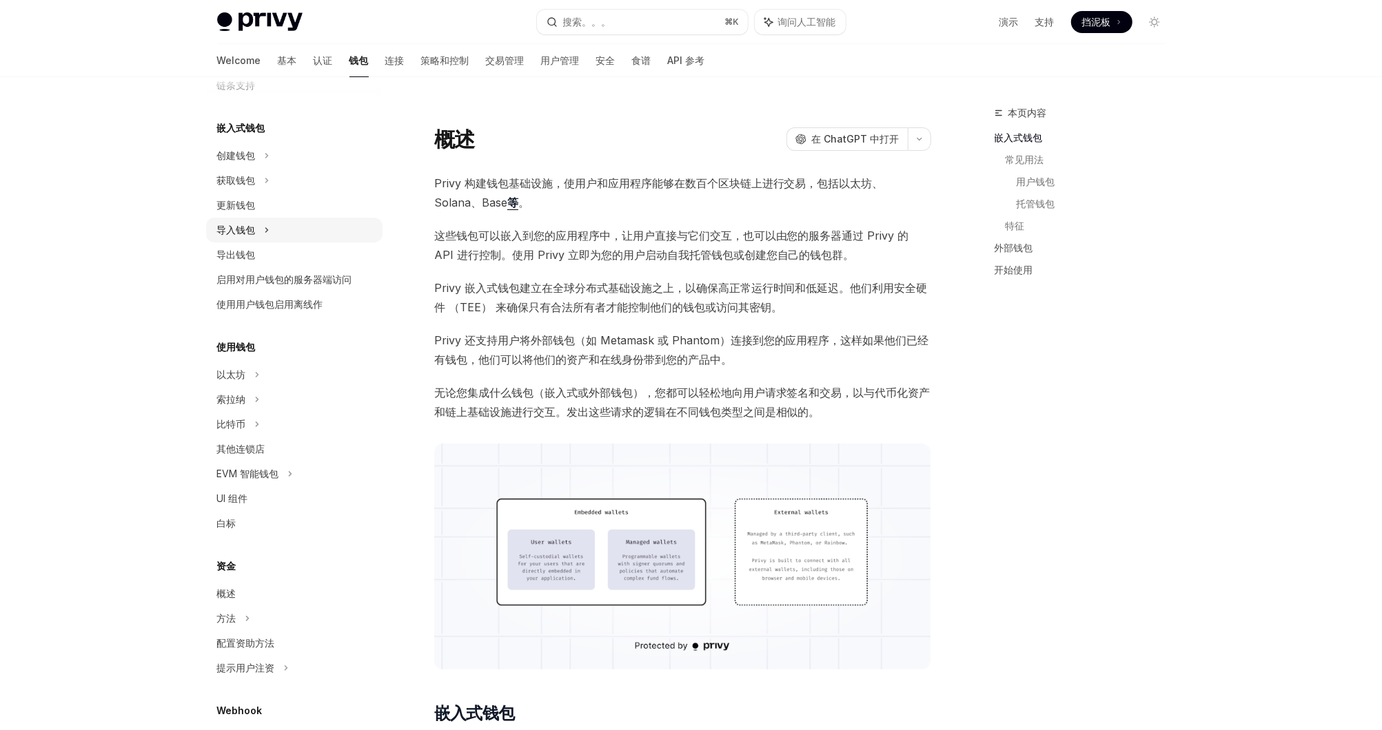
scroll to position [77, 0]
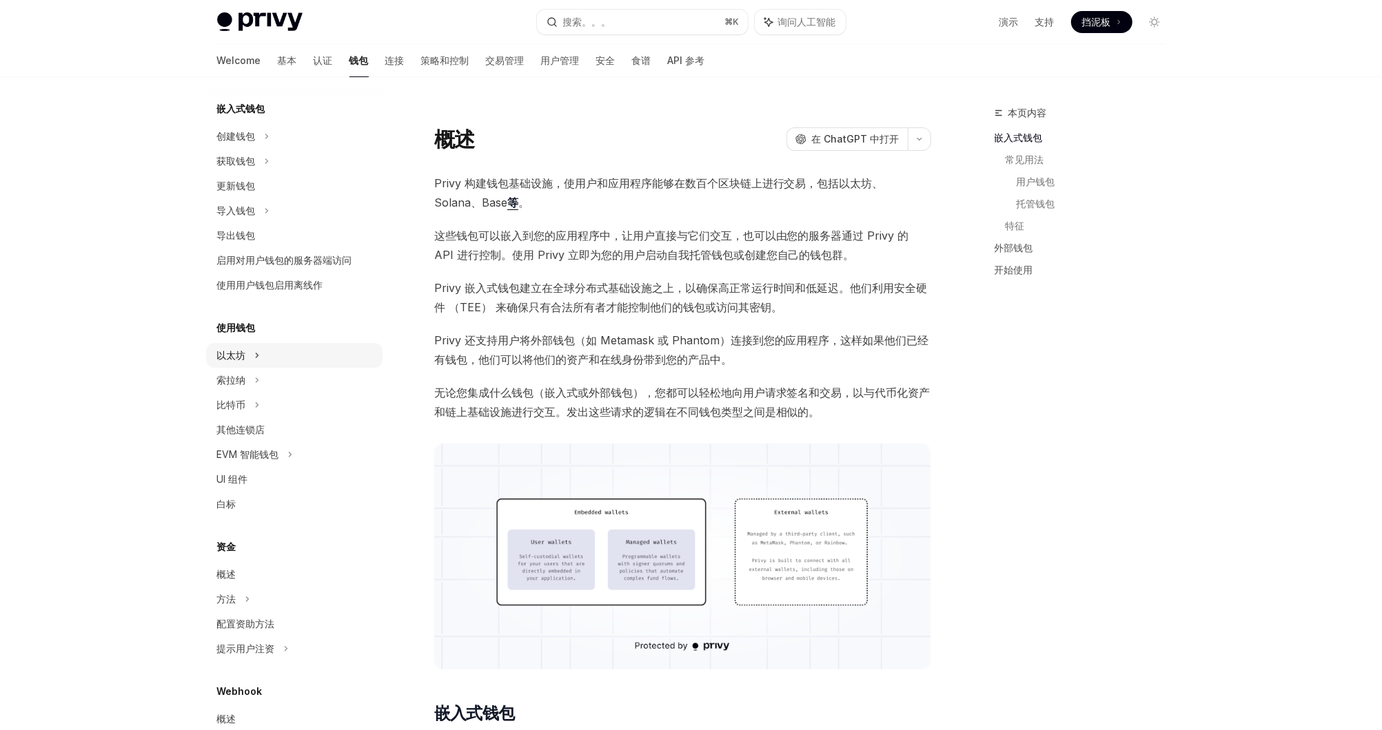
click at [291, 365] on div "以太坊" at bounding box center [294, 355] width 176 height 25
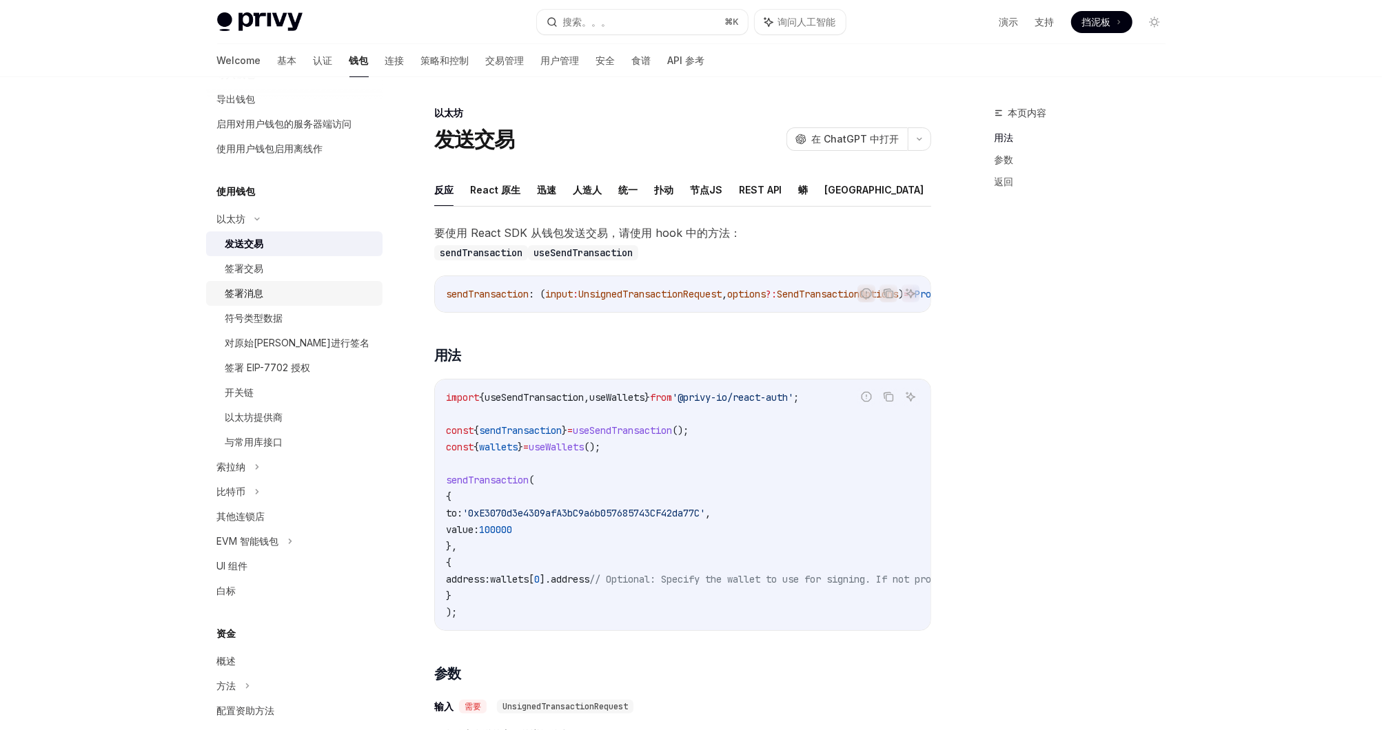
scroll to position [218, 0]
click at [288, 435] on div "与常用库接口" at bounding box center [299, 437] width 149 height 17
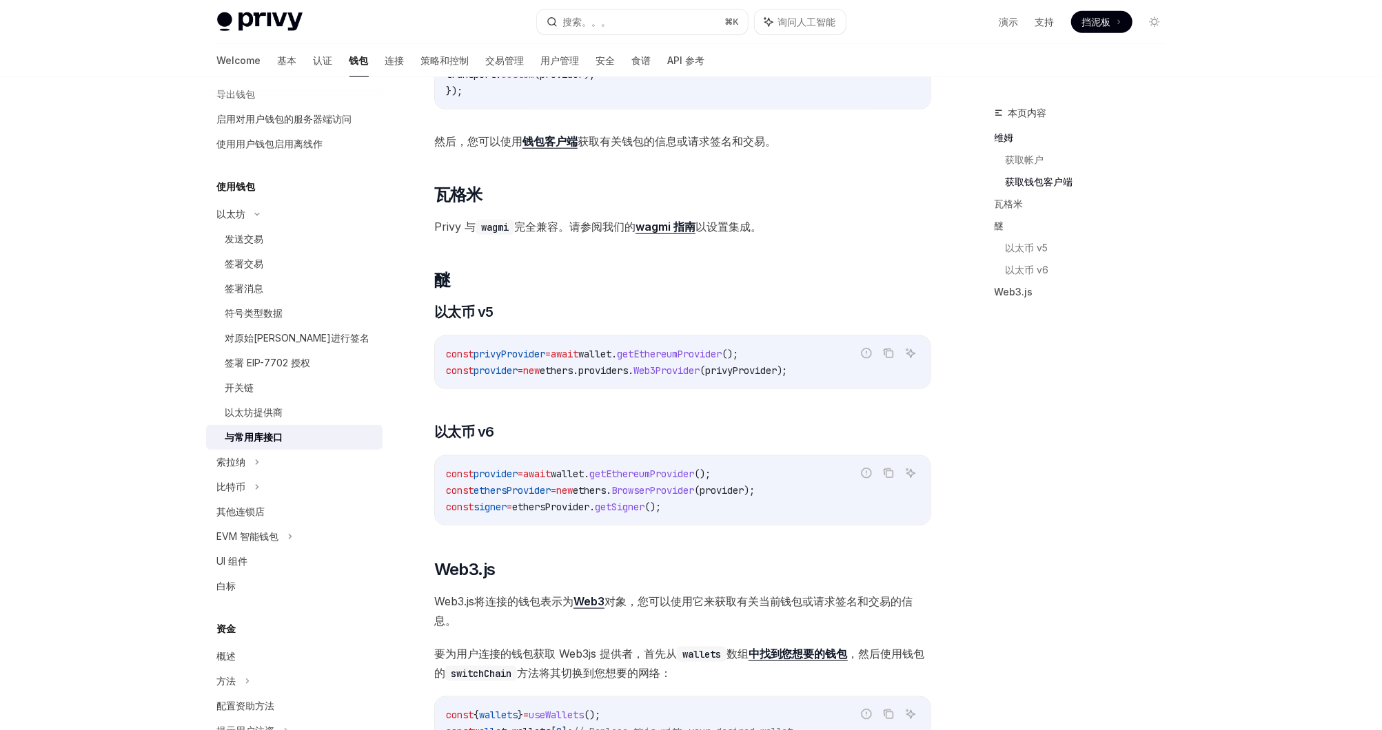
scroll to position [1138, 0]
click at [680, 232] on strong "wagmi 指南" at bounding box center [665, 225] width 60 height 14
type textarea "*"
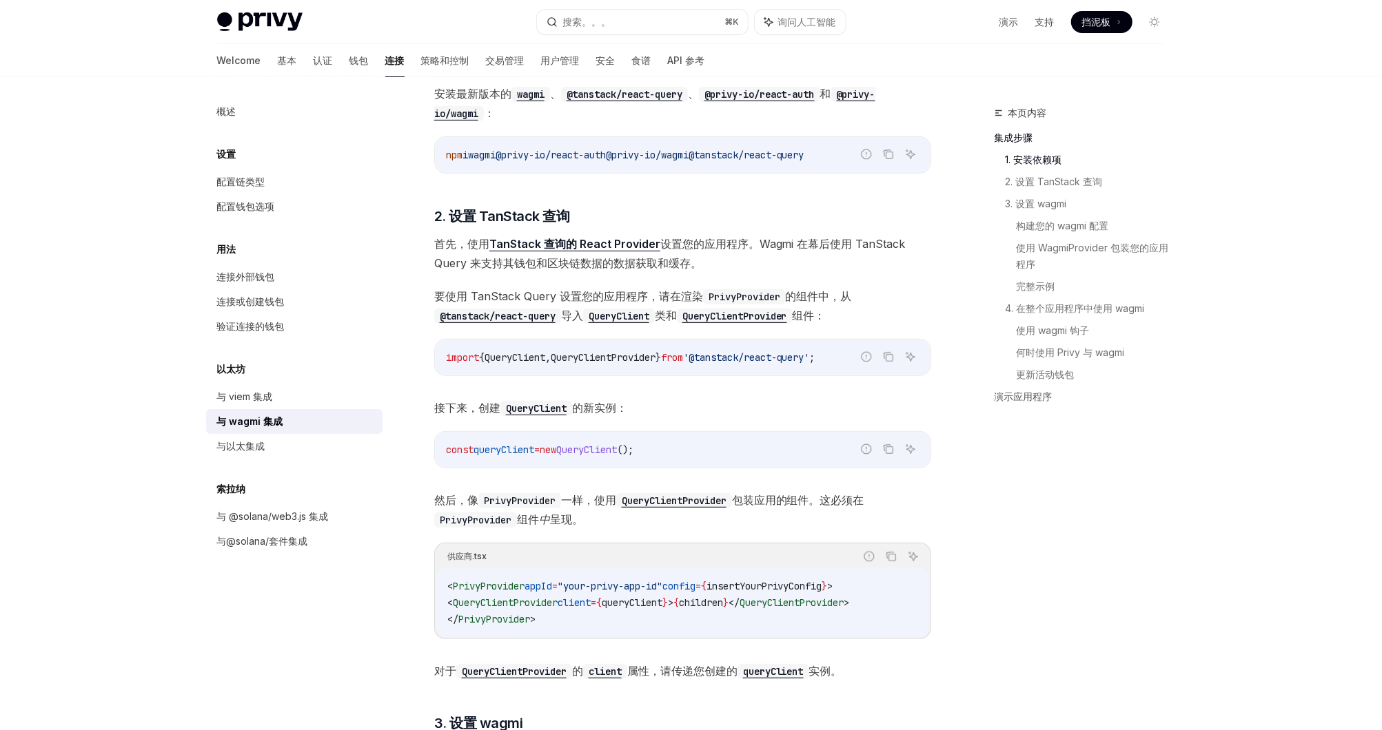
scroll to position [328, 0]
click at [617, 443] on span "QueryClient" at bounding box center [586, 448] width 61 height 12
copy span "QueryClient"
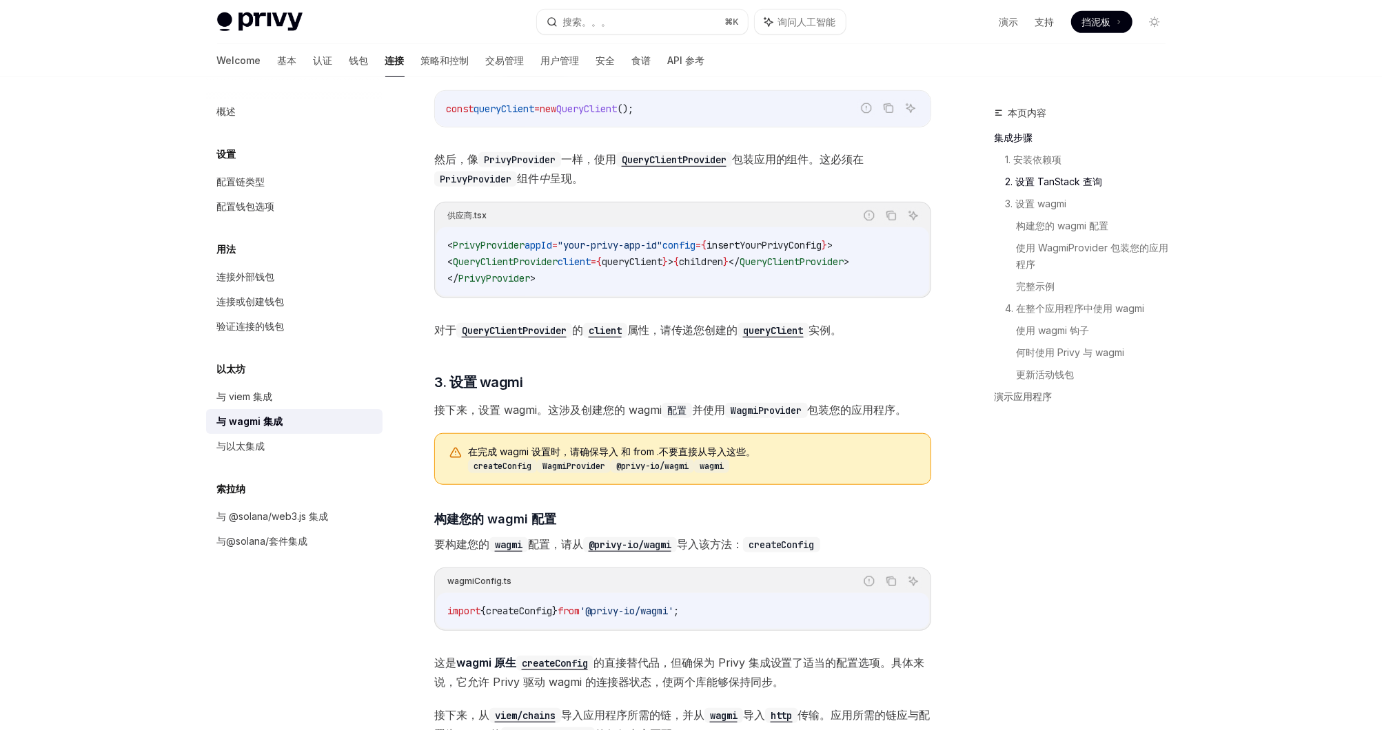
scroll to position [700, 0]
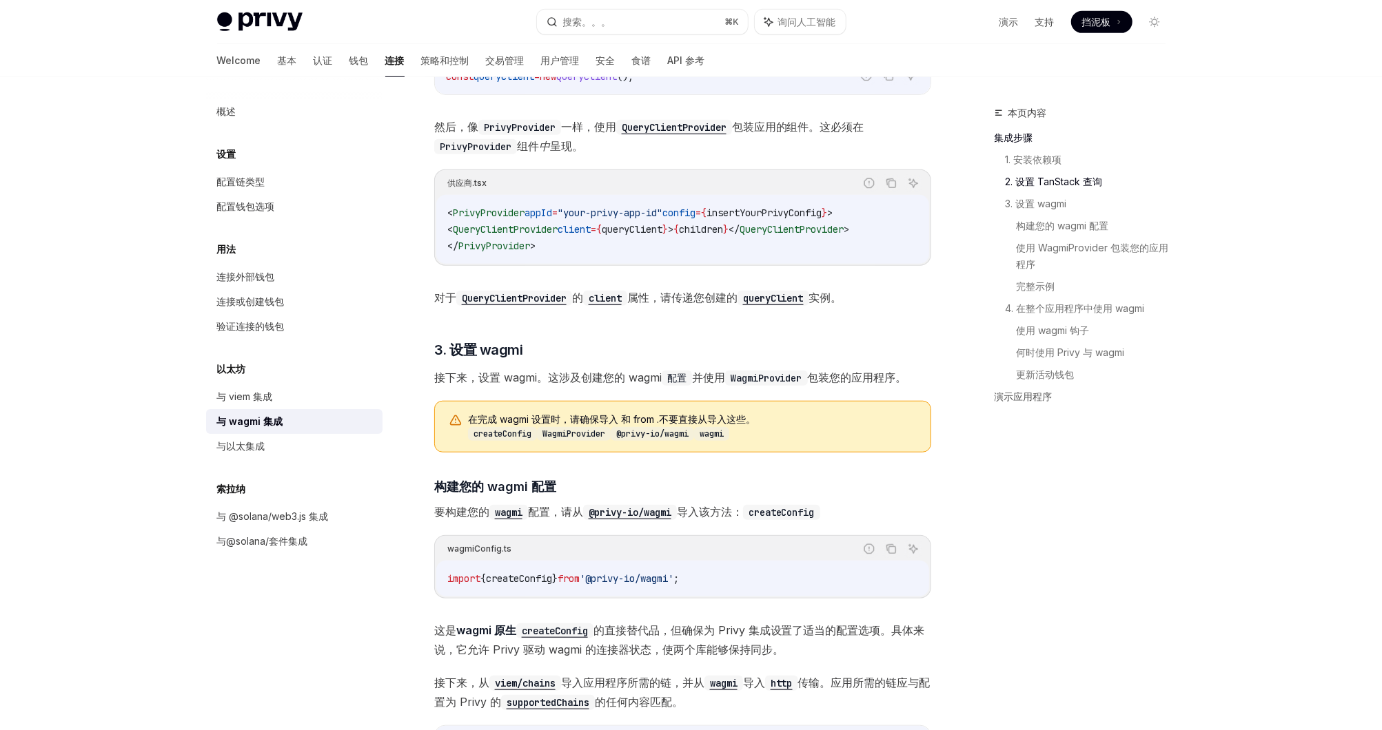
click at [529, 579] on span "createConfig" at bounding box center [519, 579] width 66 height 12
copy span "createConfig"
click at [568, 431] on code "WagmiProvider" at bounding box center [574, 434] width 74 height 14
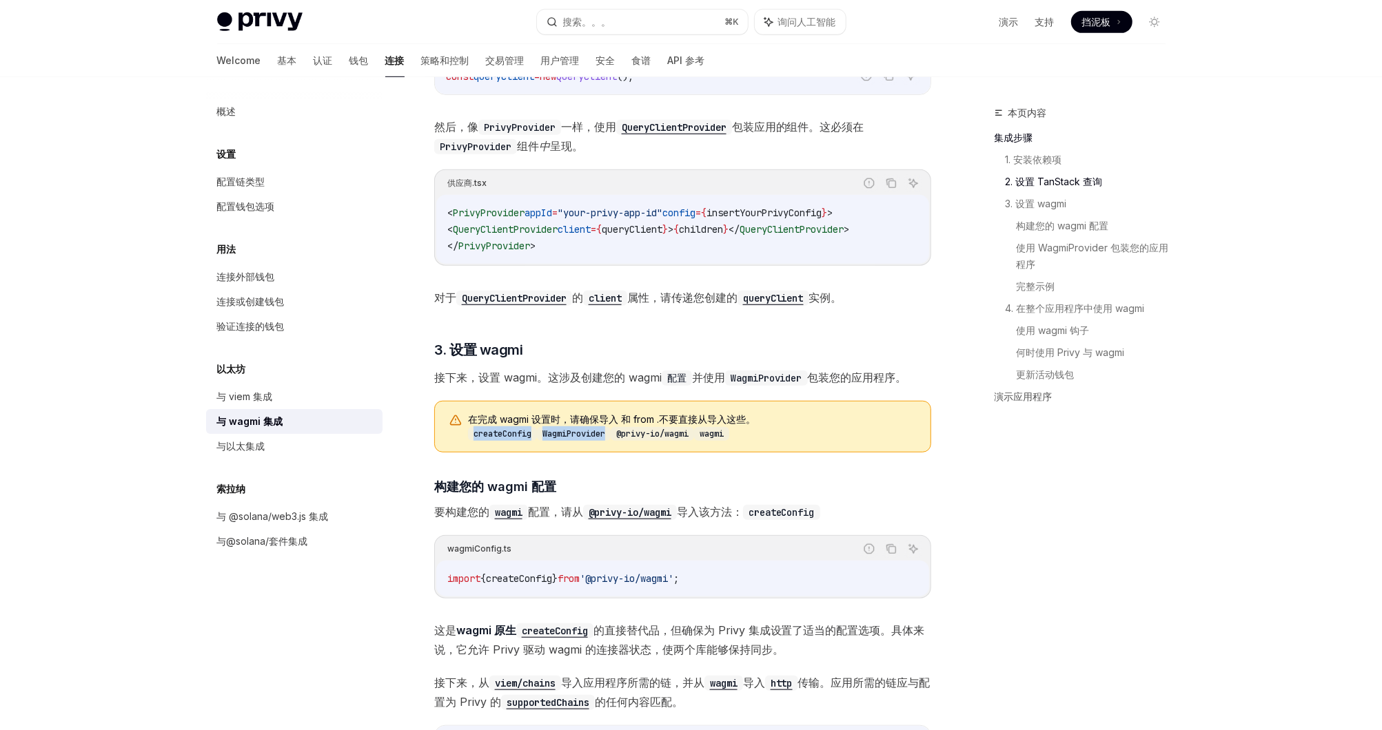
copy span "createConfig WagmiProvider"
click at [591, 478] on h4 "​ 构建您的 wagmi 配置" at bounding box center [682, 487] width 497 height 19
drag, startPoint x: 614, startPoint y: 427, endPoint x: 542, endPoint y: 428, distance: 71.7
click at [542, 428] on code "WagmiProvider" at bounding box center [574, 434] width 74 height 14
copy code "WagmiProvider"
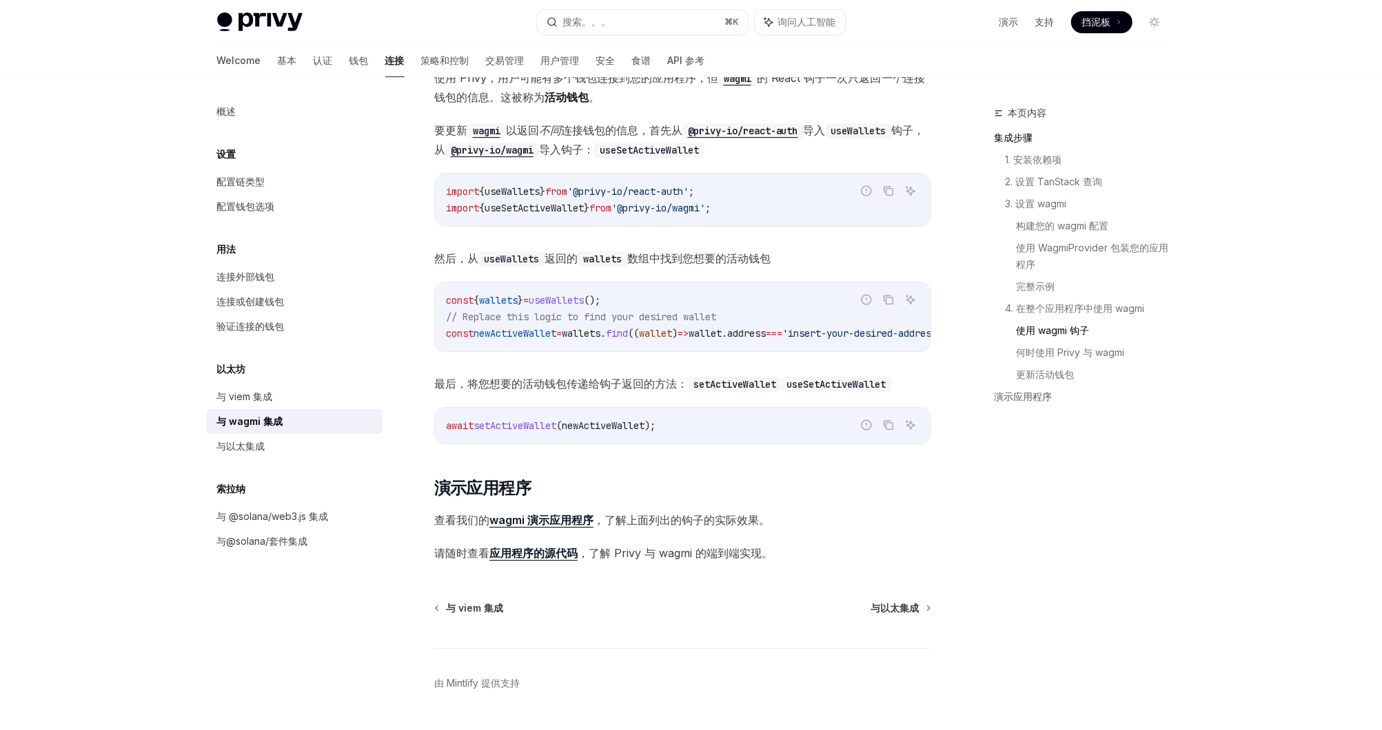
scroll to position [3534, 0]
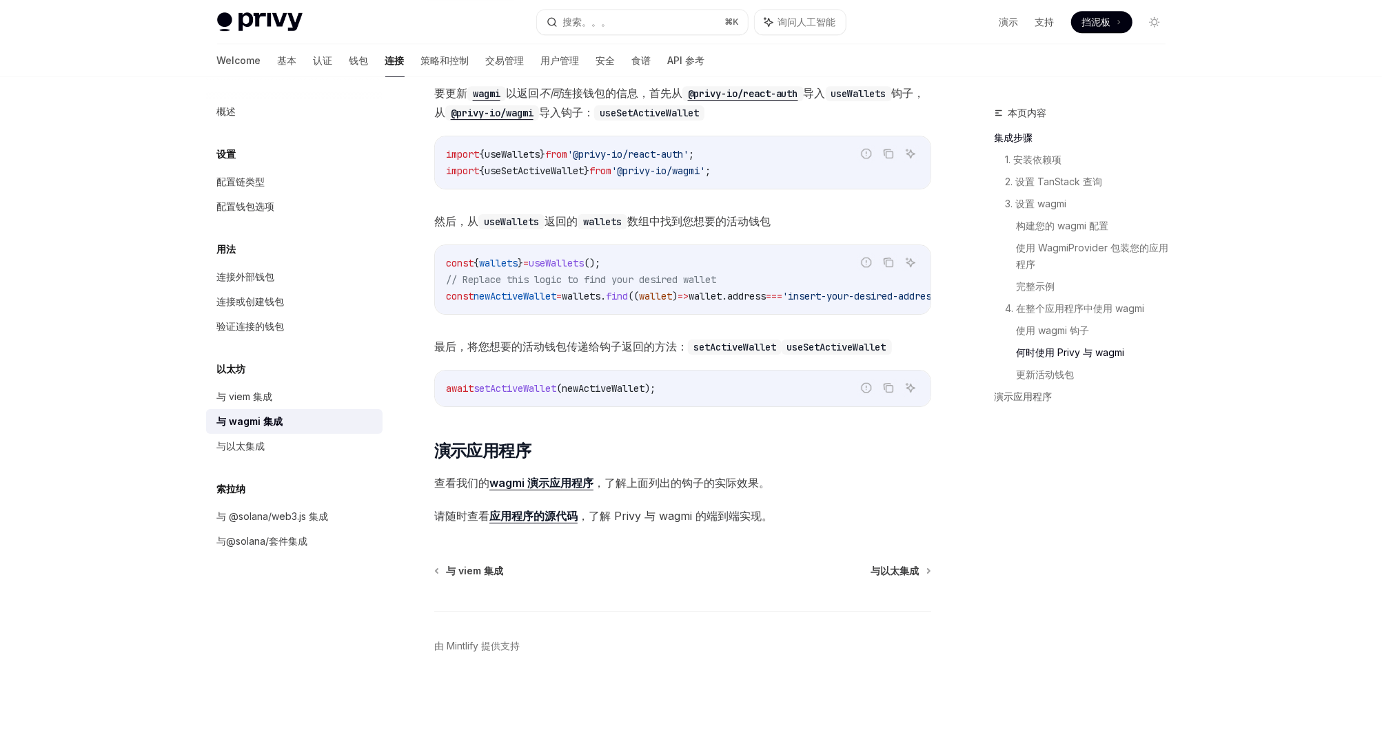
click at [560, 479] on link "wagmi 演示应用程序" at bounding box center [541, 483] width 104 height 14
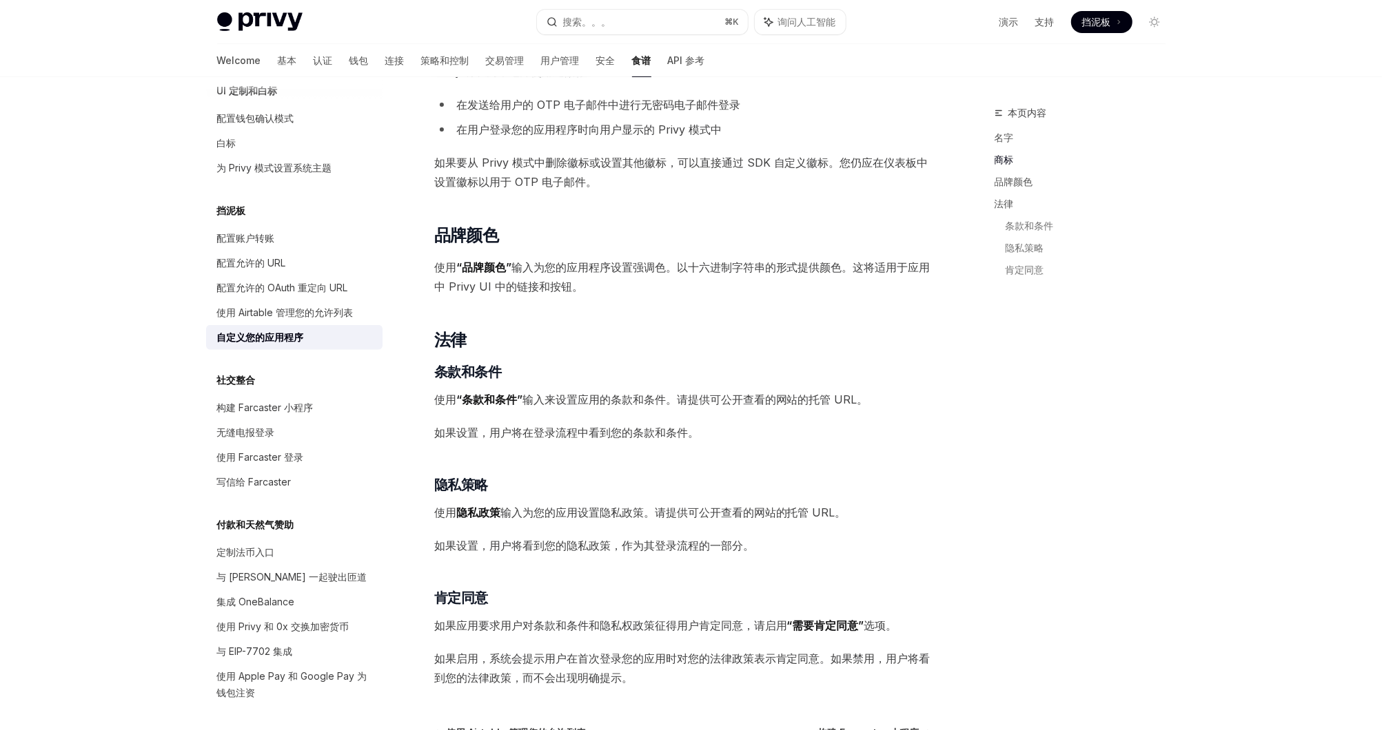
scroll to position [535, 0]
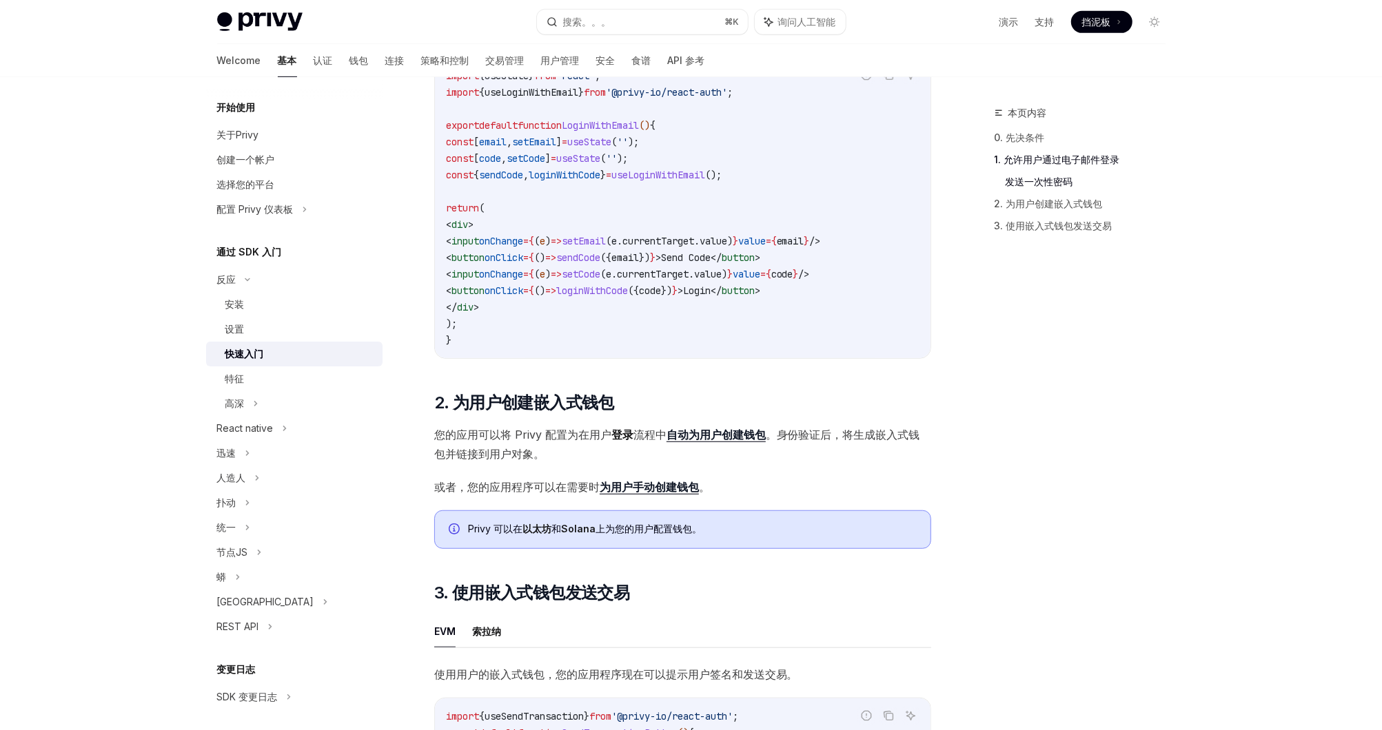
scroll to position [628, 0]
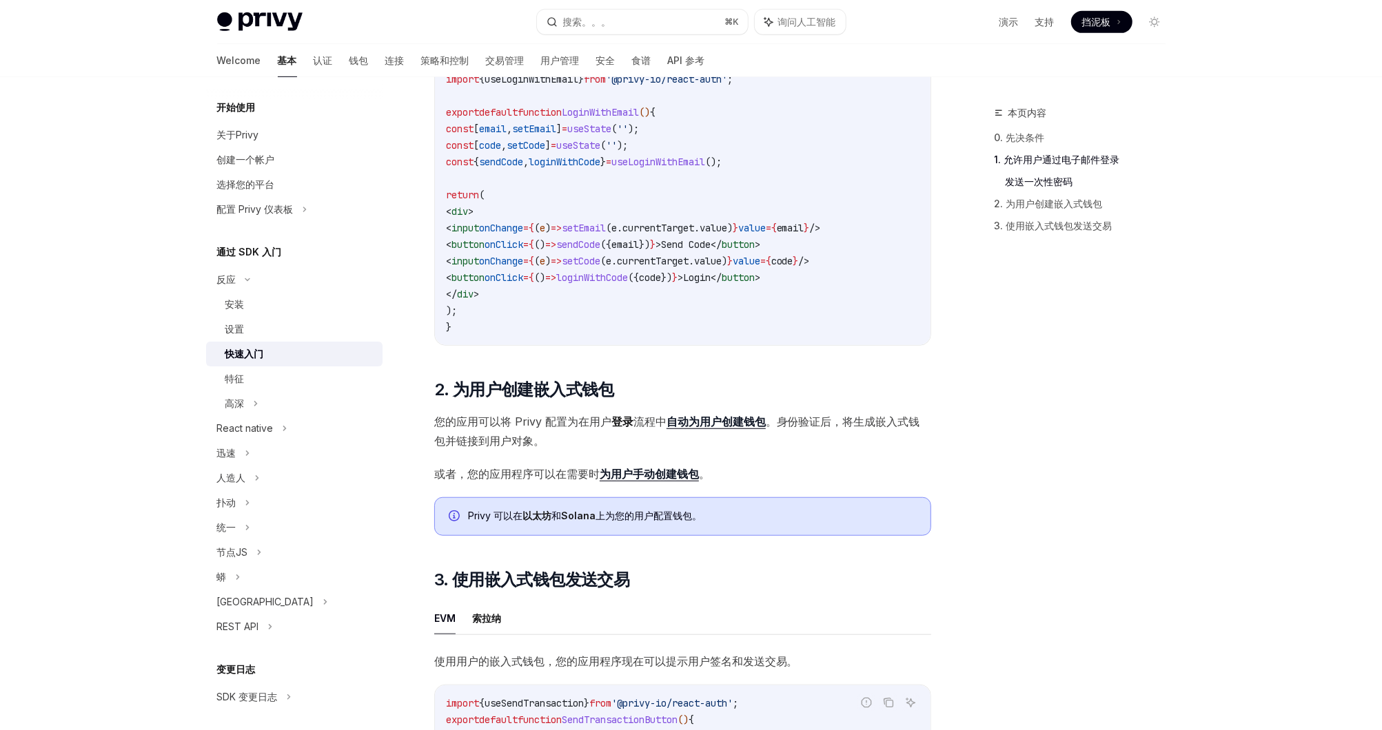
click at [630, 478] on strong "为用户手动" at bounding box center [627, 474] width 55 height 14
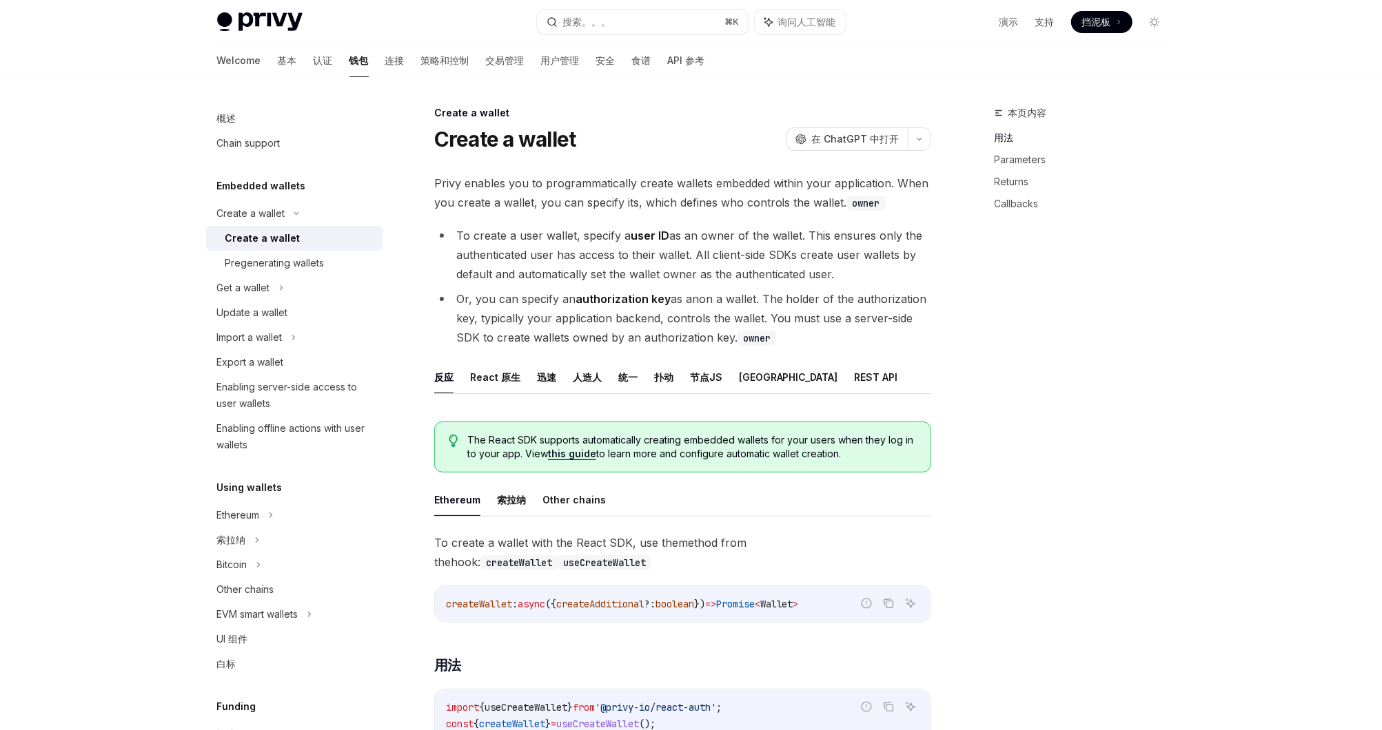
type textarea "*"
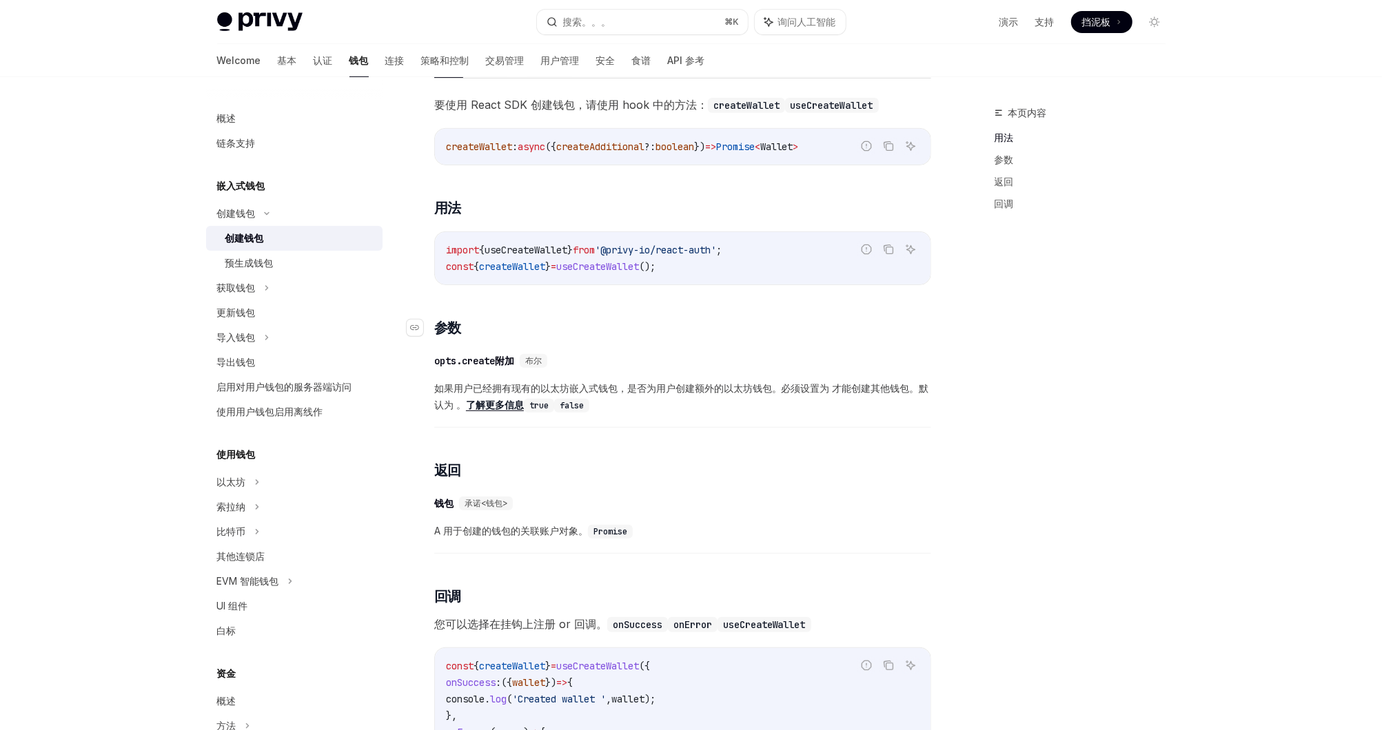
scroll to position [426, 0]
